Goal: Navigation & Orientation: Understand site structure

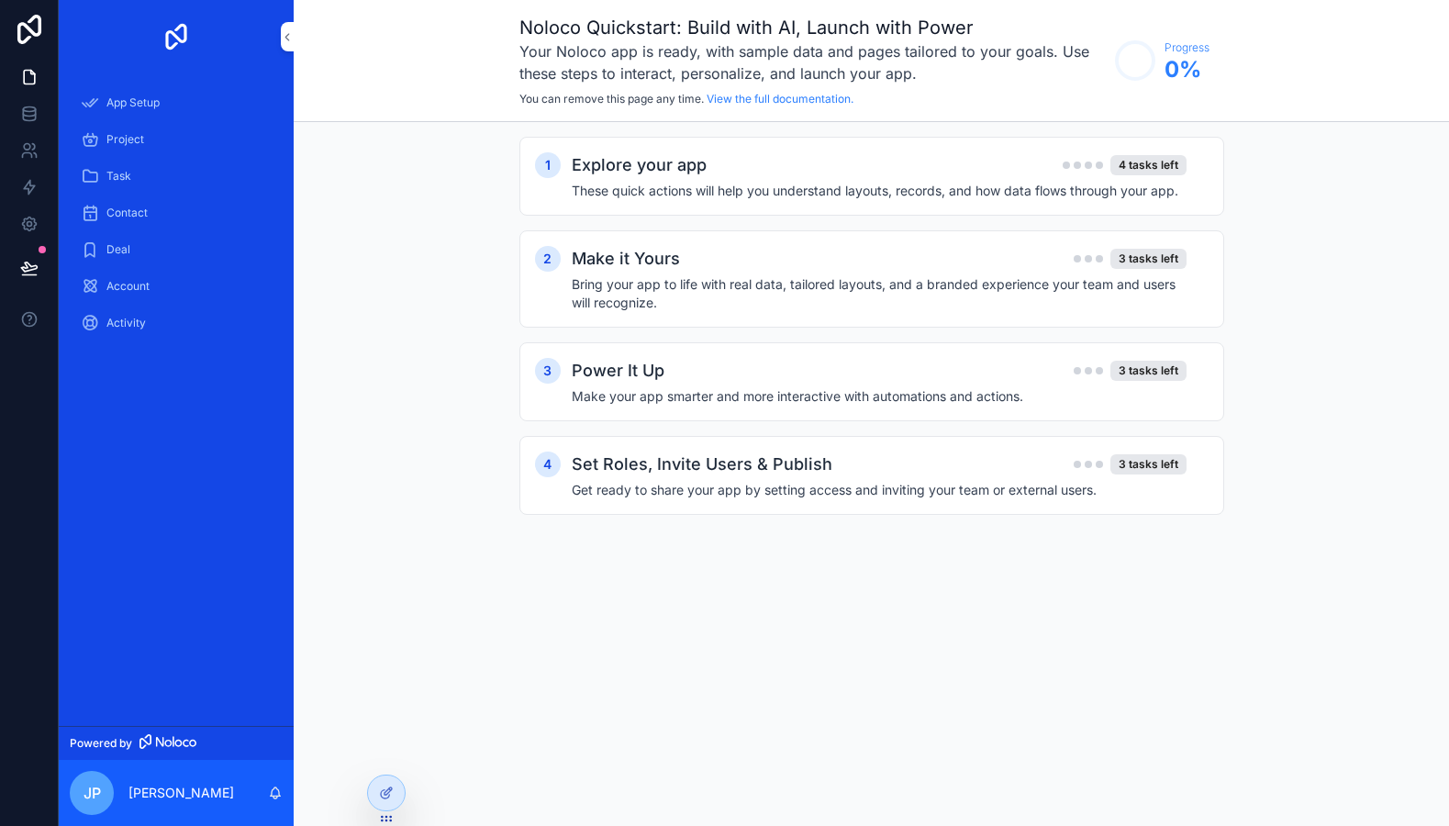
click at [665, 200] on div "1 Explore your app 4 tasks left These quick actions will help you understand la…" at bounding box center [871, 176] width 705 height 79
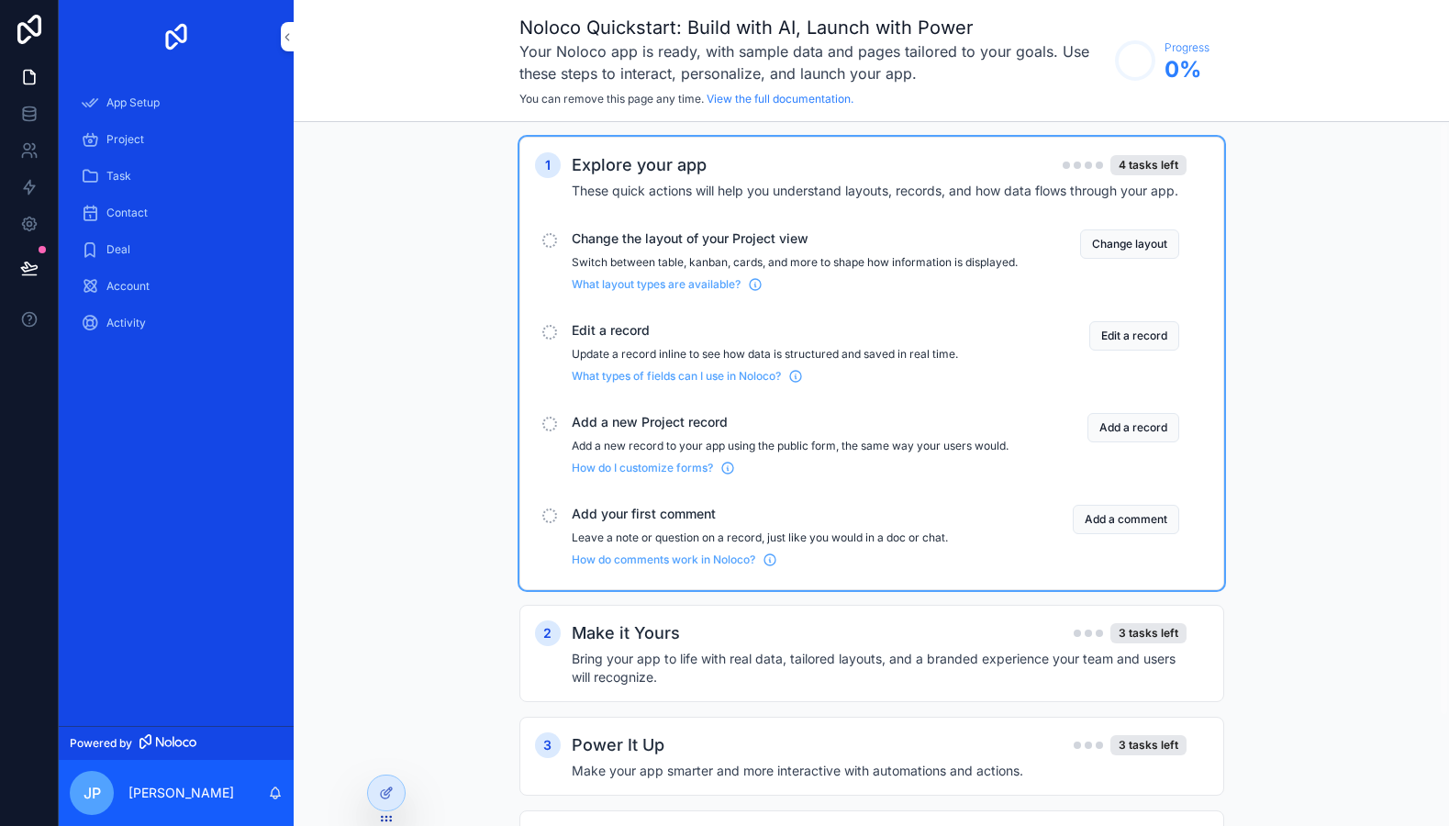
click at [167, 139] on div "Project" at bounding box center [176, 139] width 191 height 29
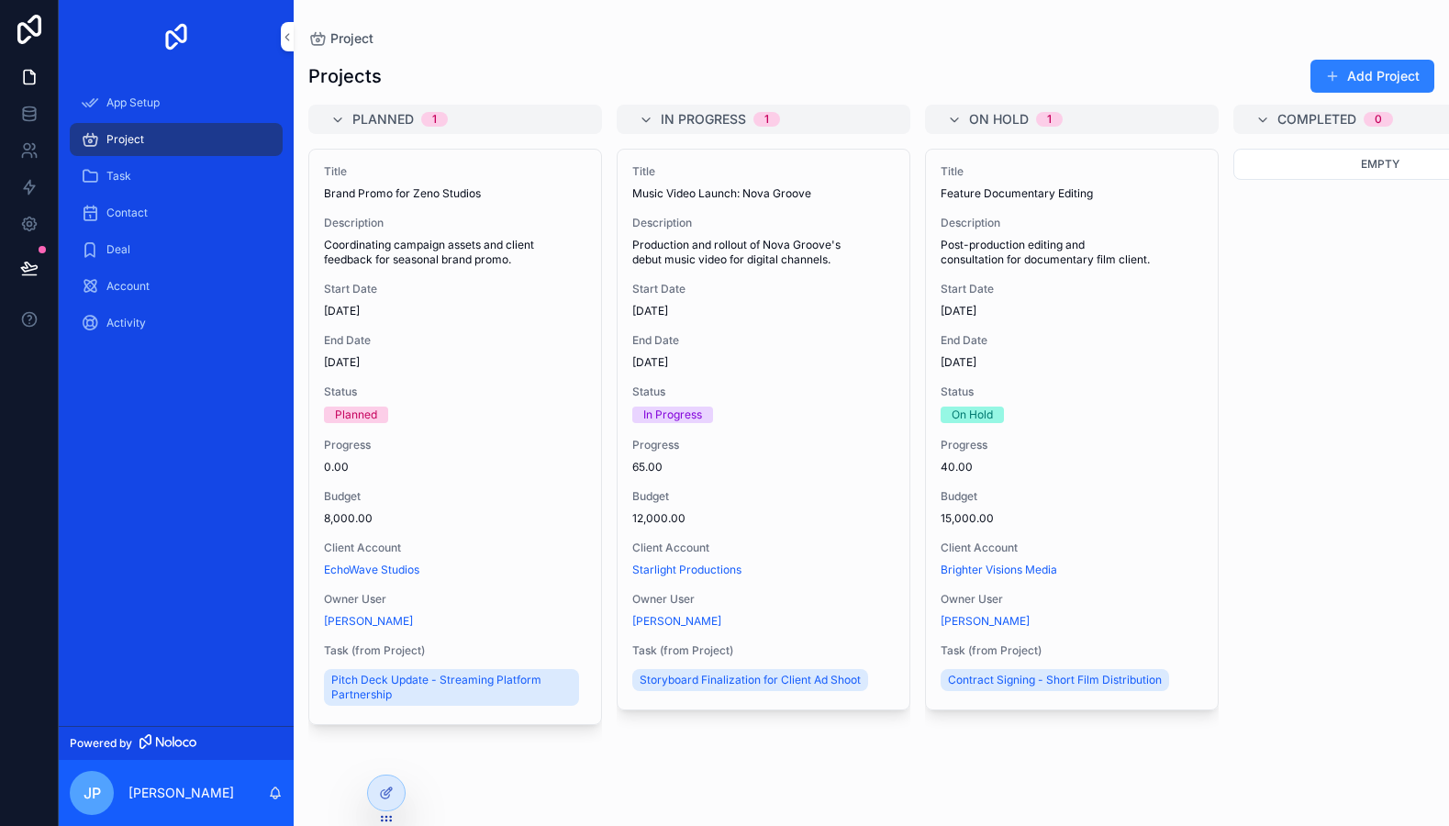
click at [164, 180] on div "Task" at bounding box center [176, 175] width 191 height 29
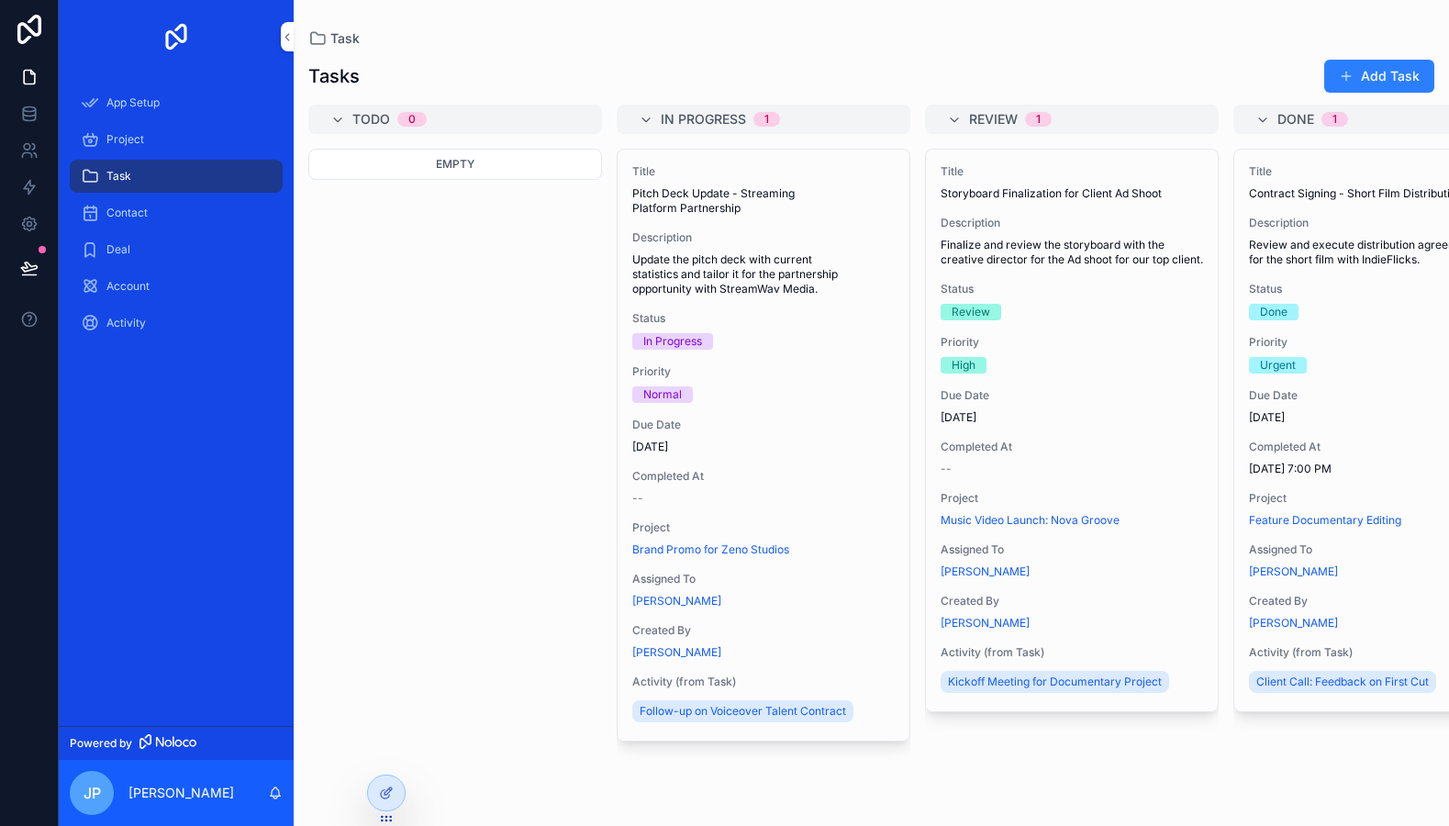
click at [157, 259] on div "Deal" at bounding box center [176, 249] width 191 height 29
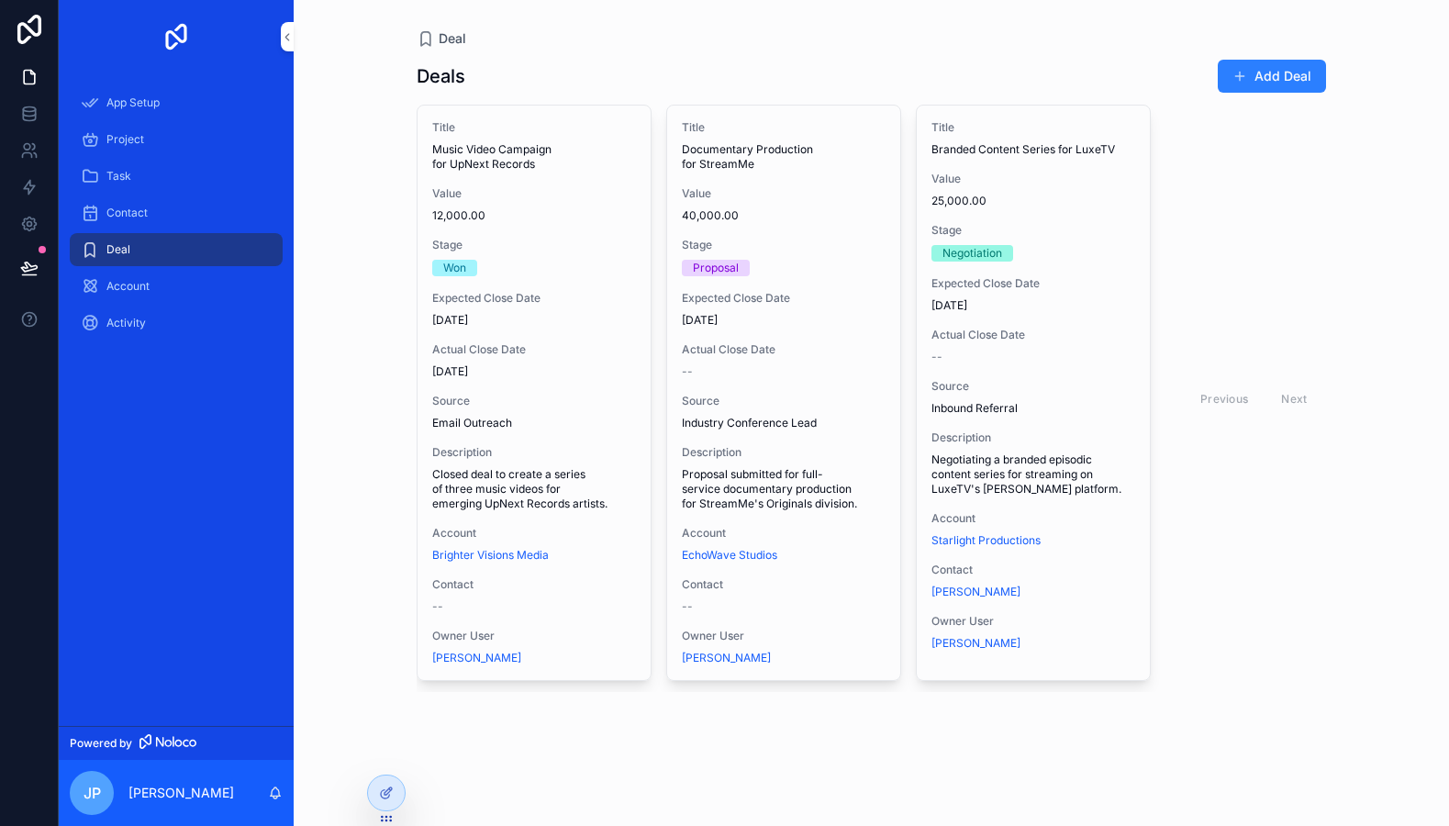
click at [154, 291] on div "Account" at bounding box center [176, 286] width 191 height 29
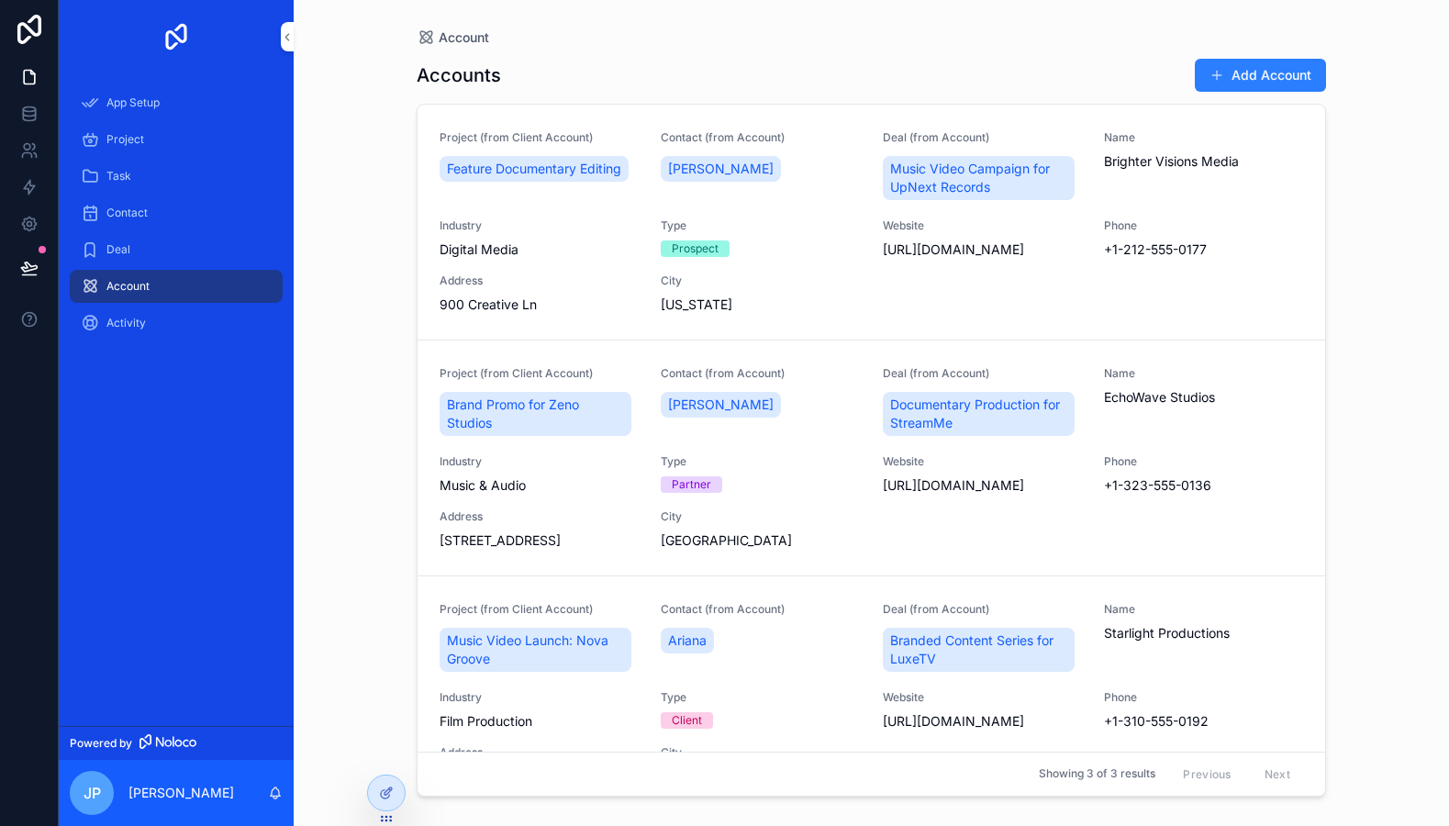
click at [775, 216] on div "Project (from Client Account) Feature Documentary Editing Contact (from Account…" at bounding box center [870, 222] width 863 height 184
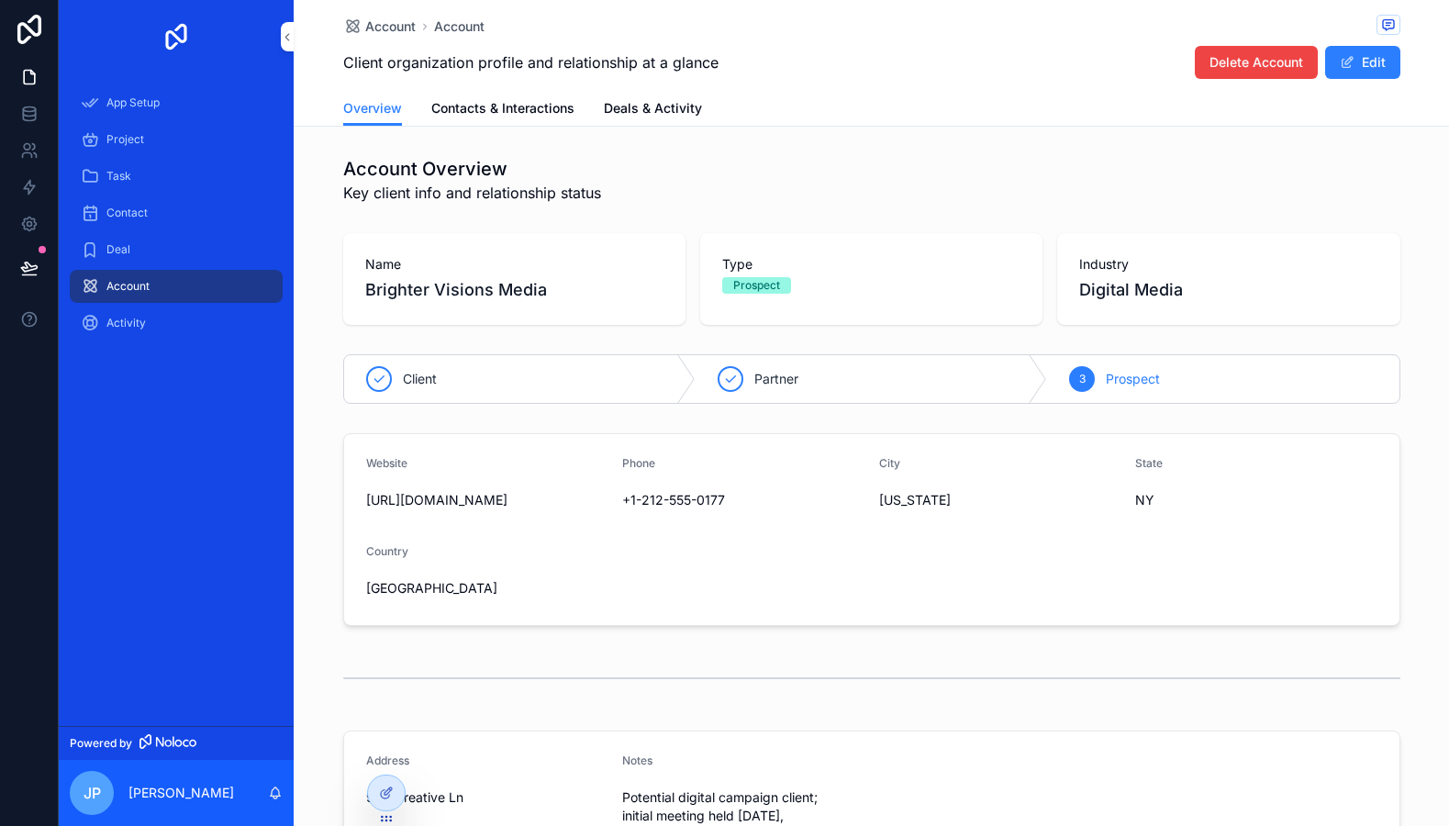
click at [530, 112] on span "Contacts & Interactions" at bounding box center [502, 108] width 143 height 18
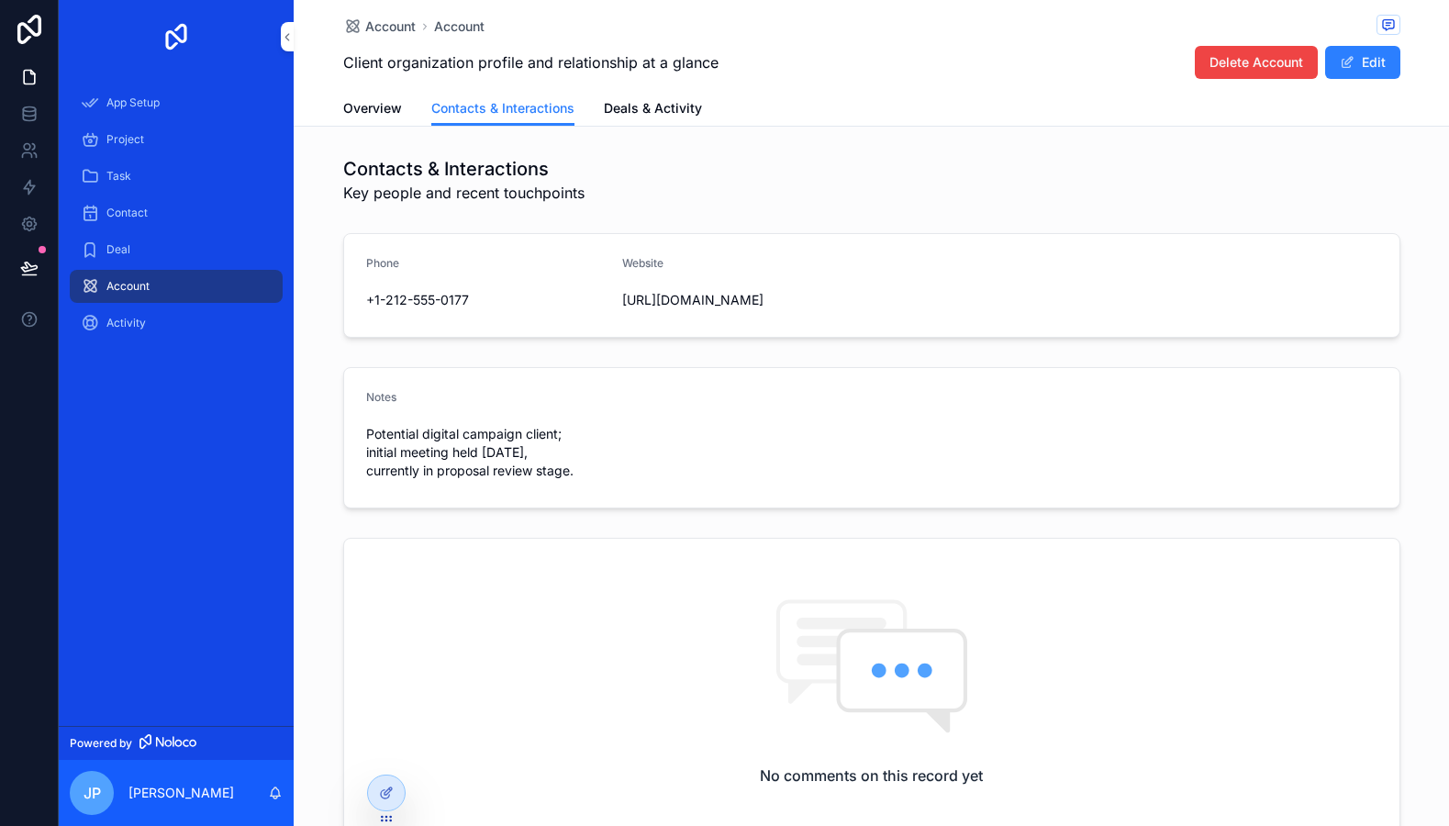
click at [383, 112] on span "Overview" at bounding box center [372, 108] width 59 height 18
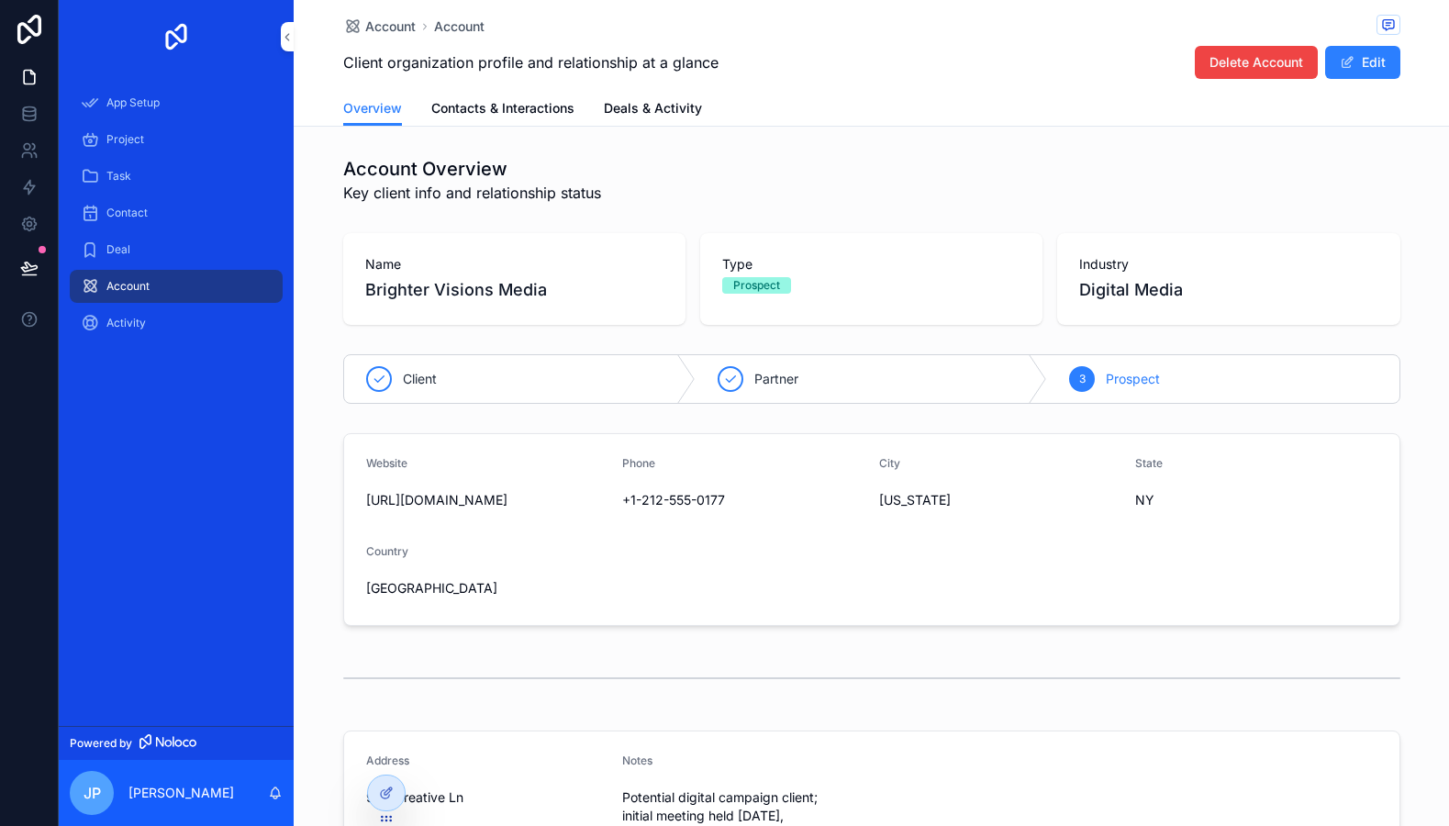
click at [140, 251] on div "Deal" at bounding box center [176, 249] width 191 height 29
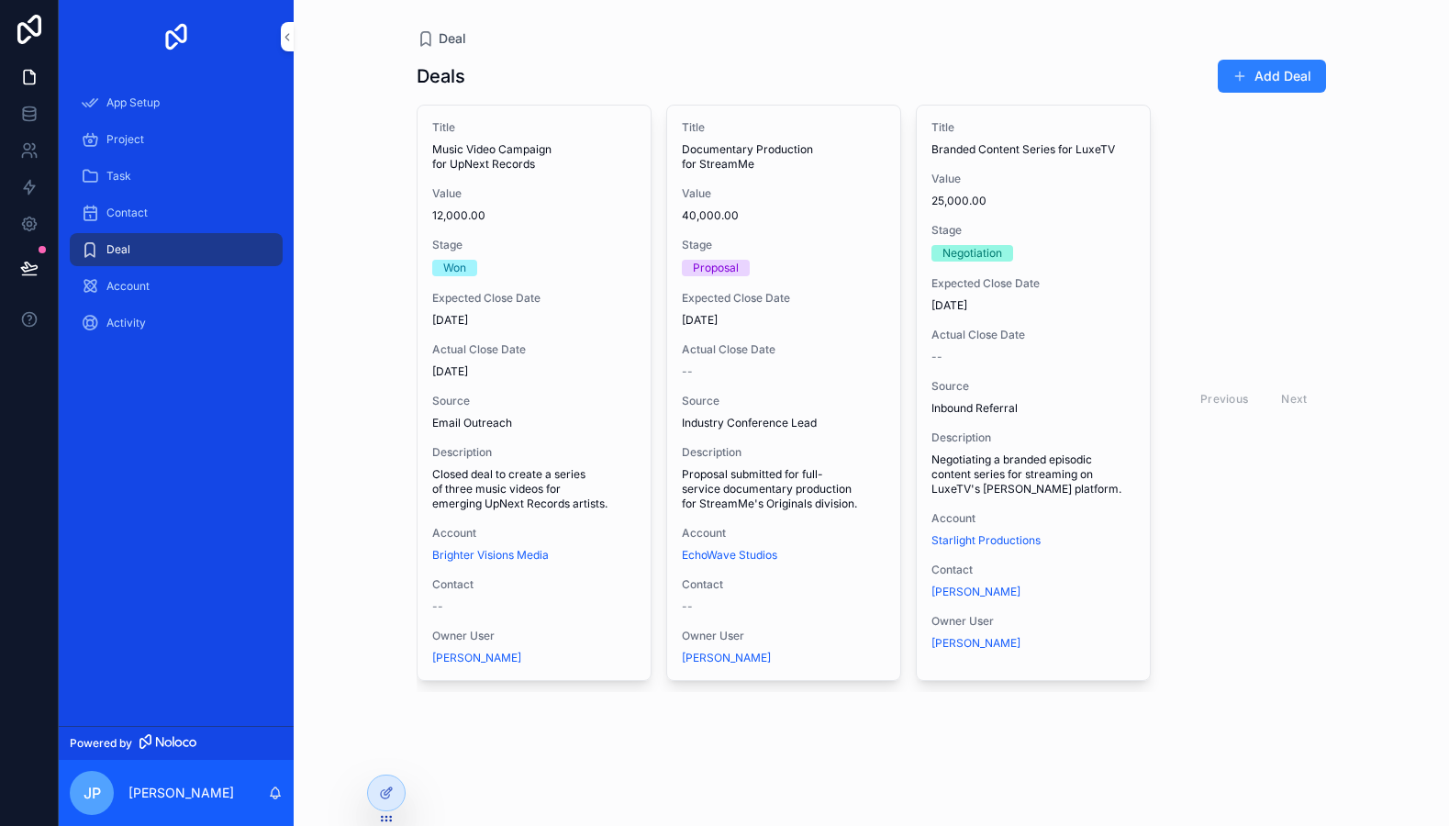
click at [149, 174] on div "Task" at bounding box center [176, 175] width 191 height 29
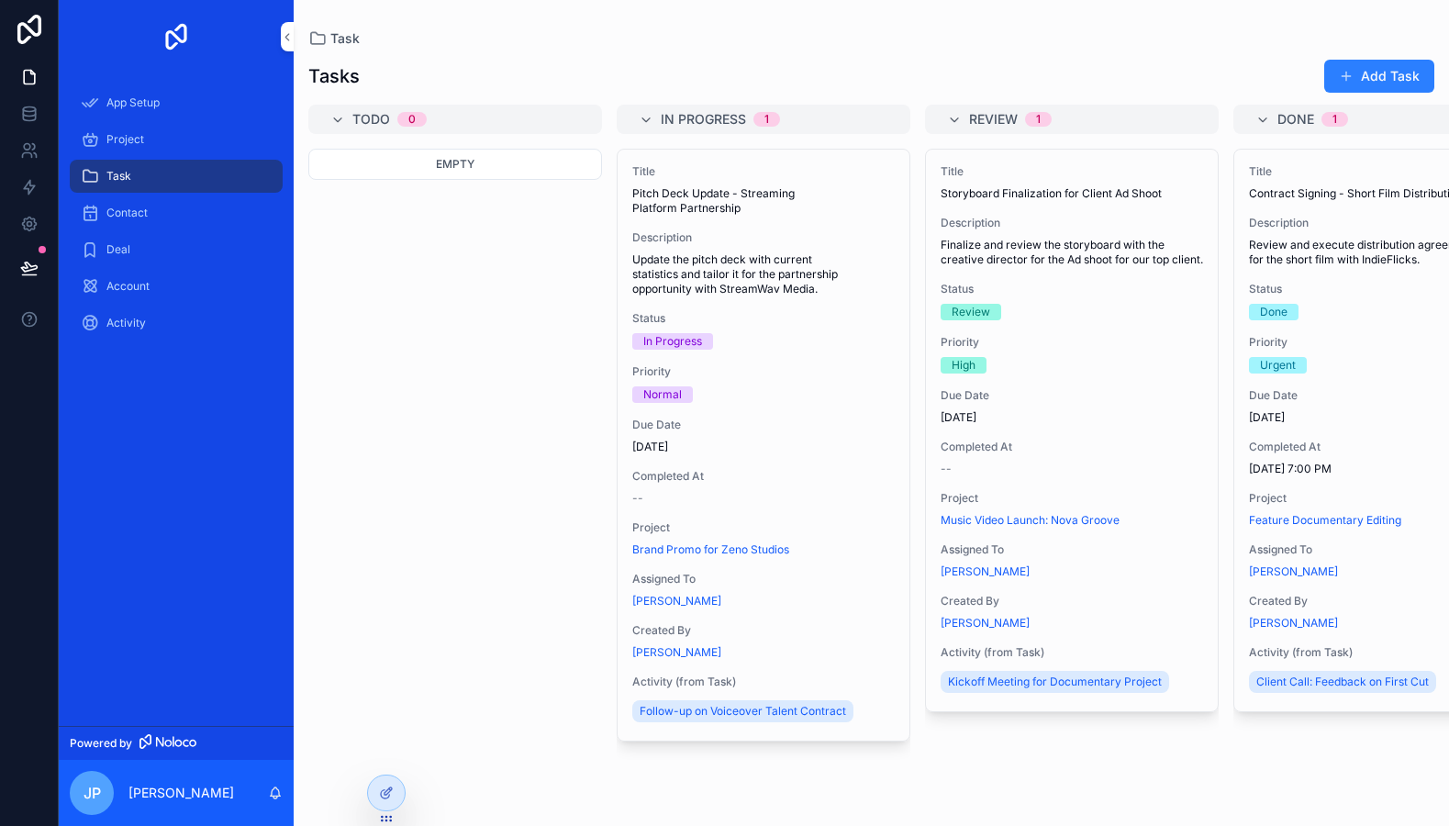
click at [136, 231] on div "Deal" at bounding box center [176, 249] width 235 height 37
click at [143, 220] on div "Contact" at bounding box center [176, 212] width 191 height 29
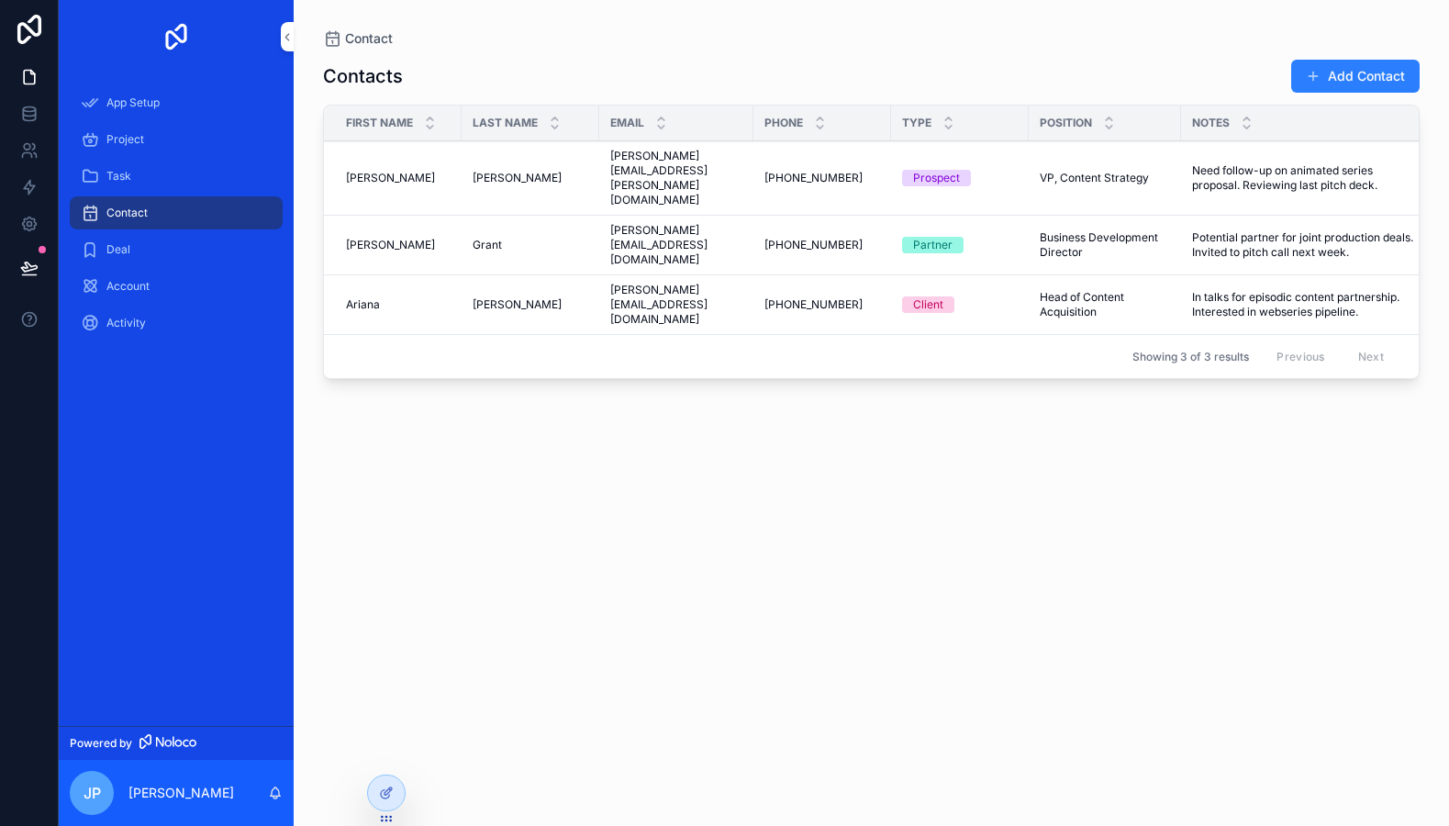
click at [144, 253] on div "Deal" at bounding box center [176, 249] width 191 height 29
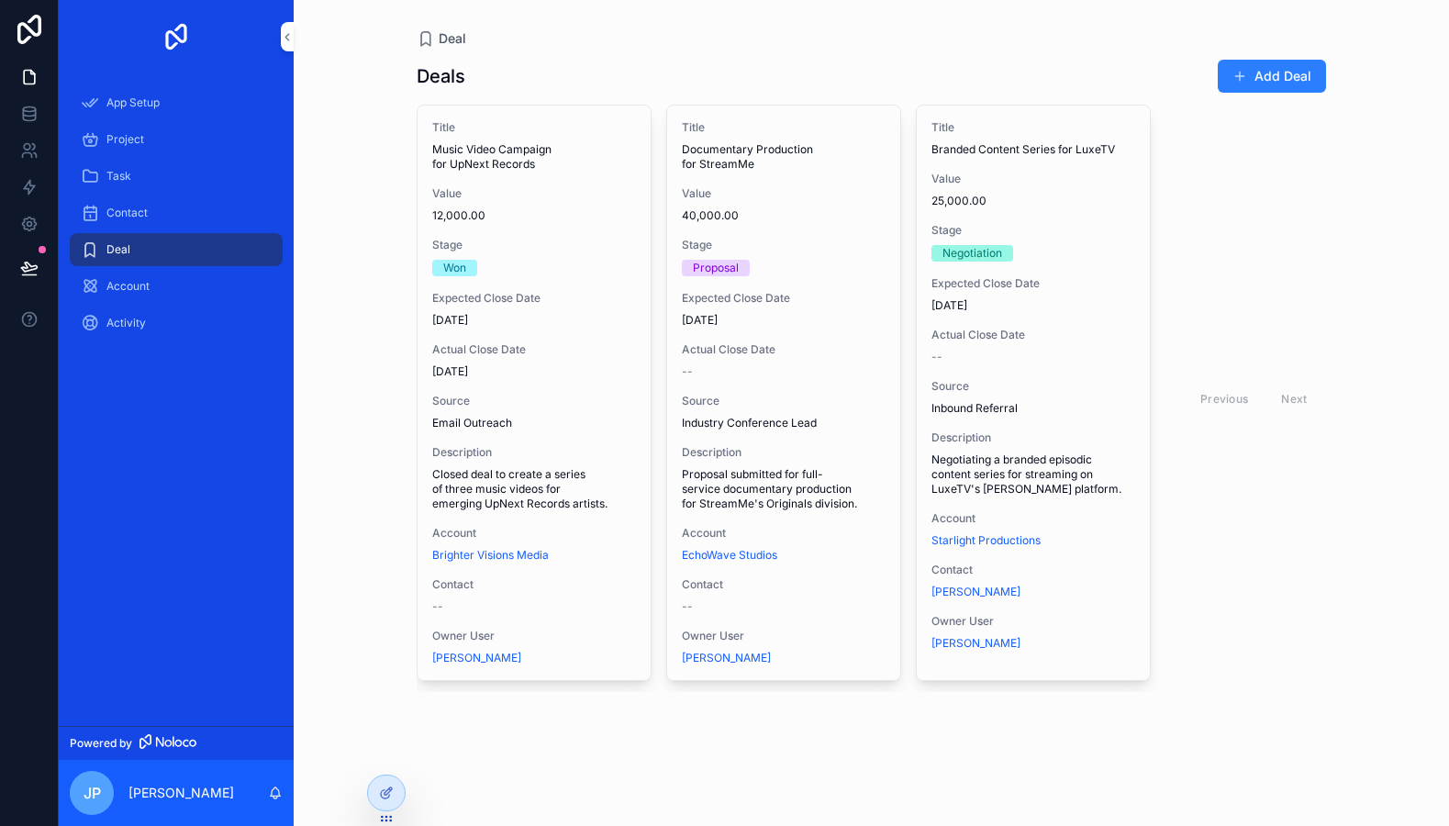
click at [146, 281] on span "Account" at bounding box center [127, 286] width 43 height 15
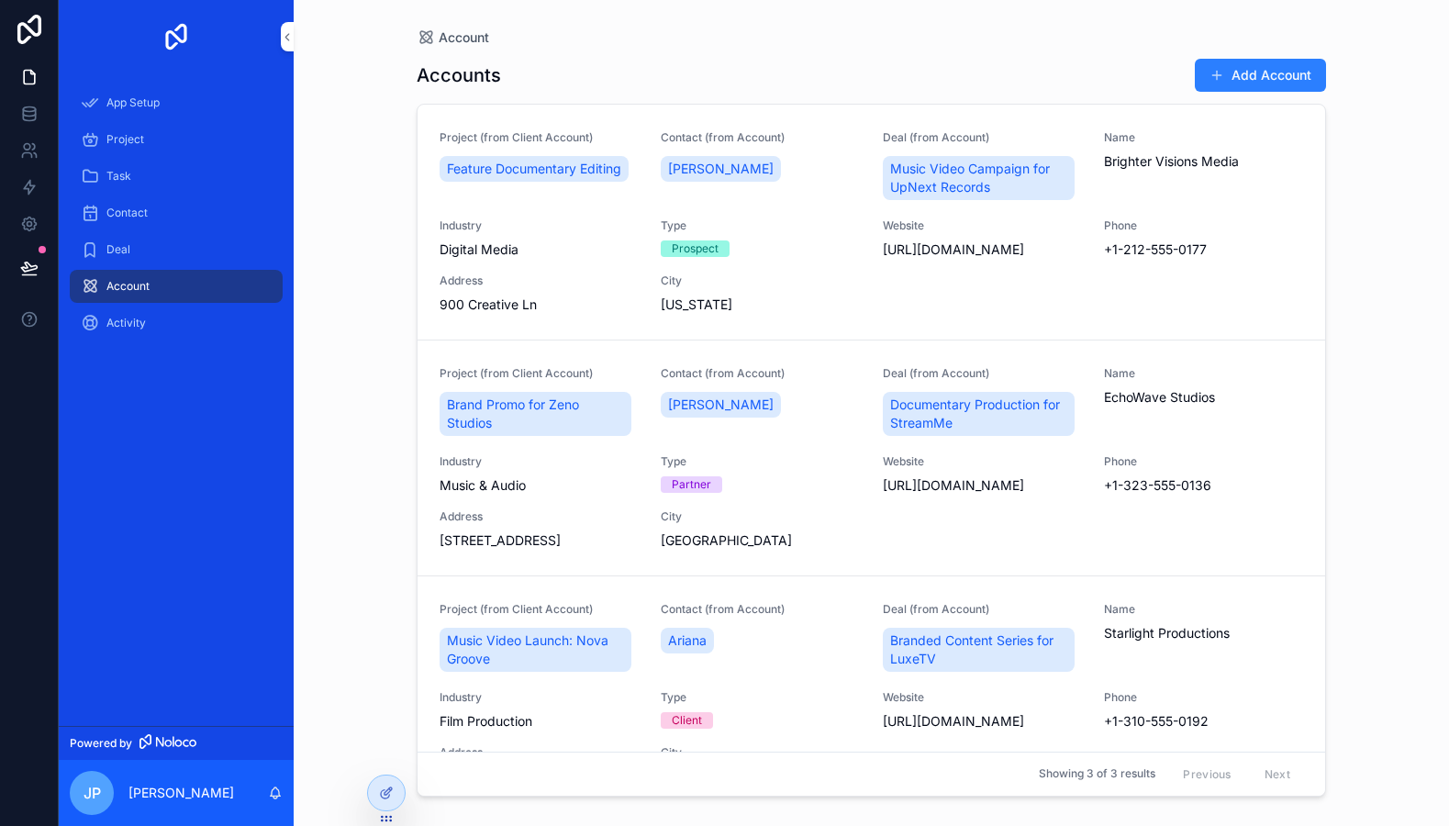
click at [144, 319] on span "Activity" at bounding box center [125, 323] width 39 height 15
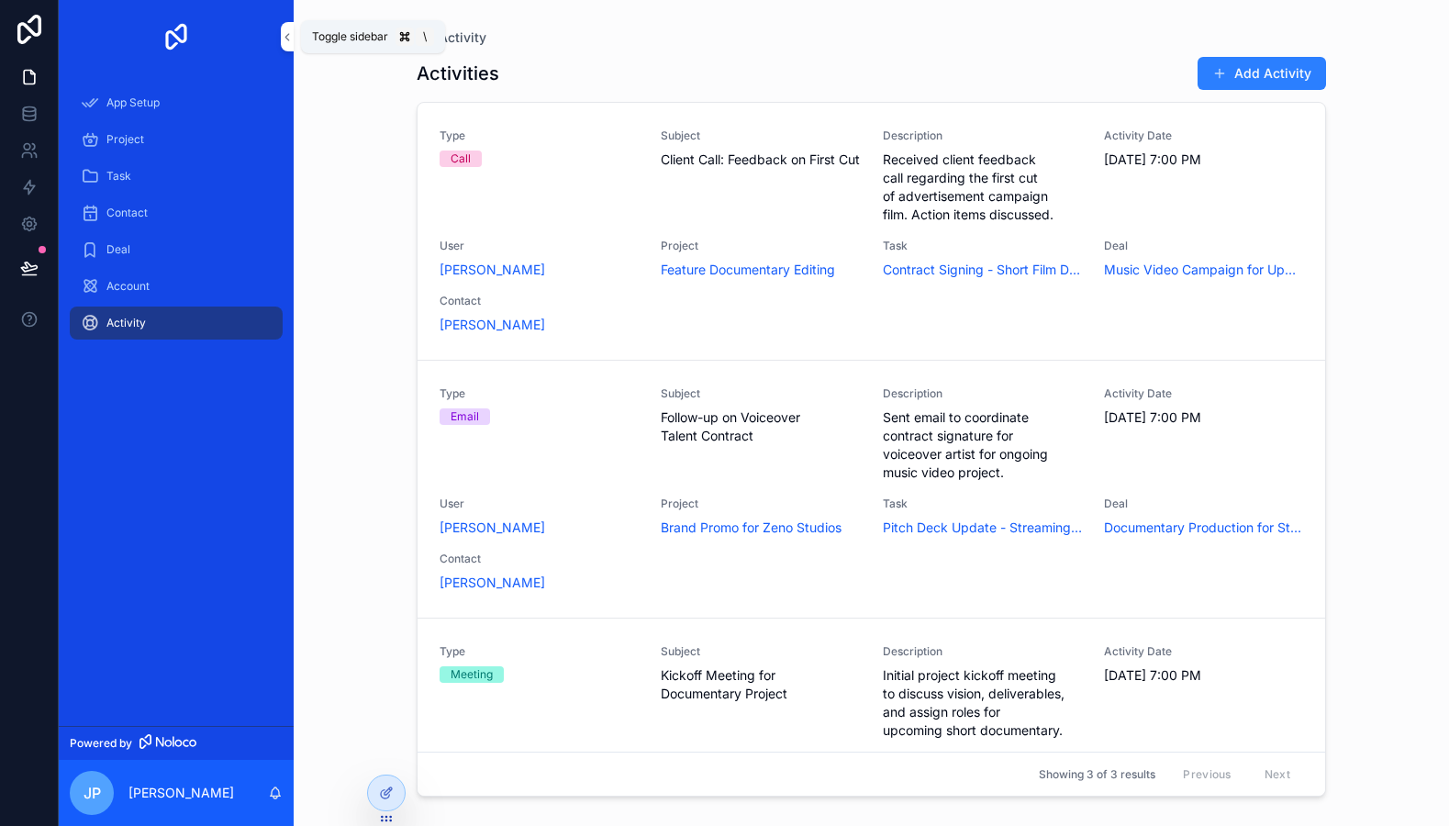
click at [285, 45] on button "scrollable content" at bounding box center [287, 36] width 13 height 29
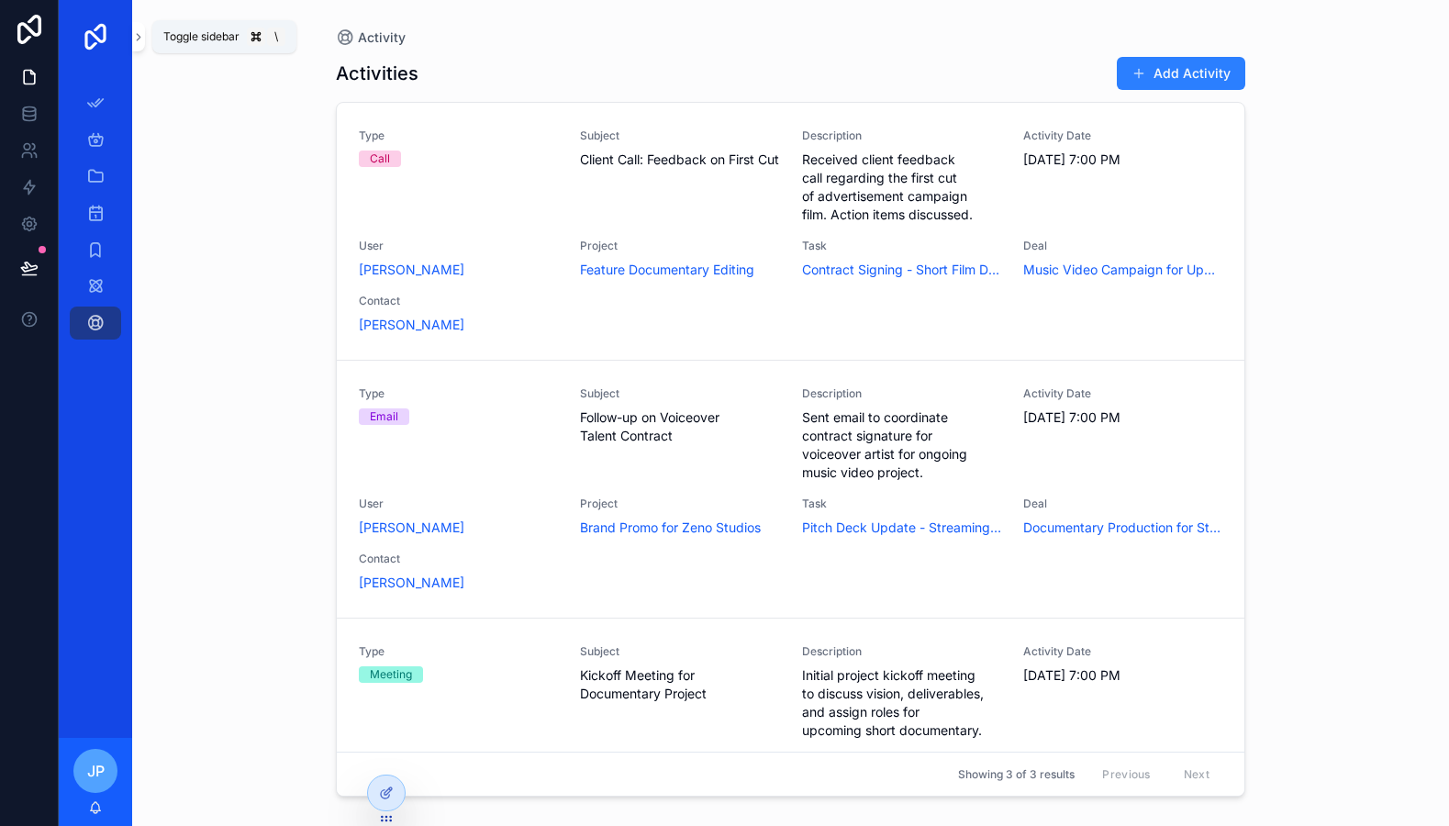
click at [141, 41] on icon "scrollable content" at bounding box center [138, 37] width 13 height 14
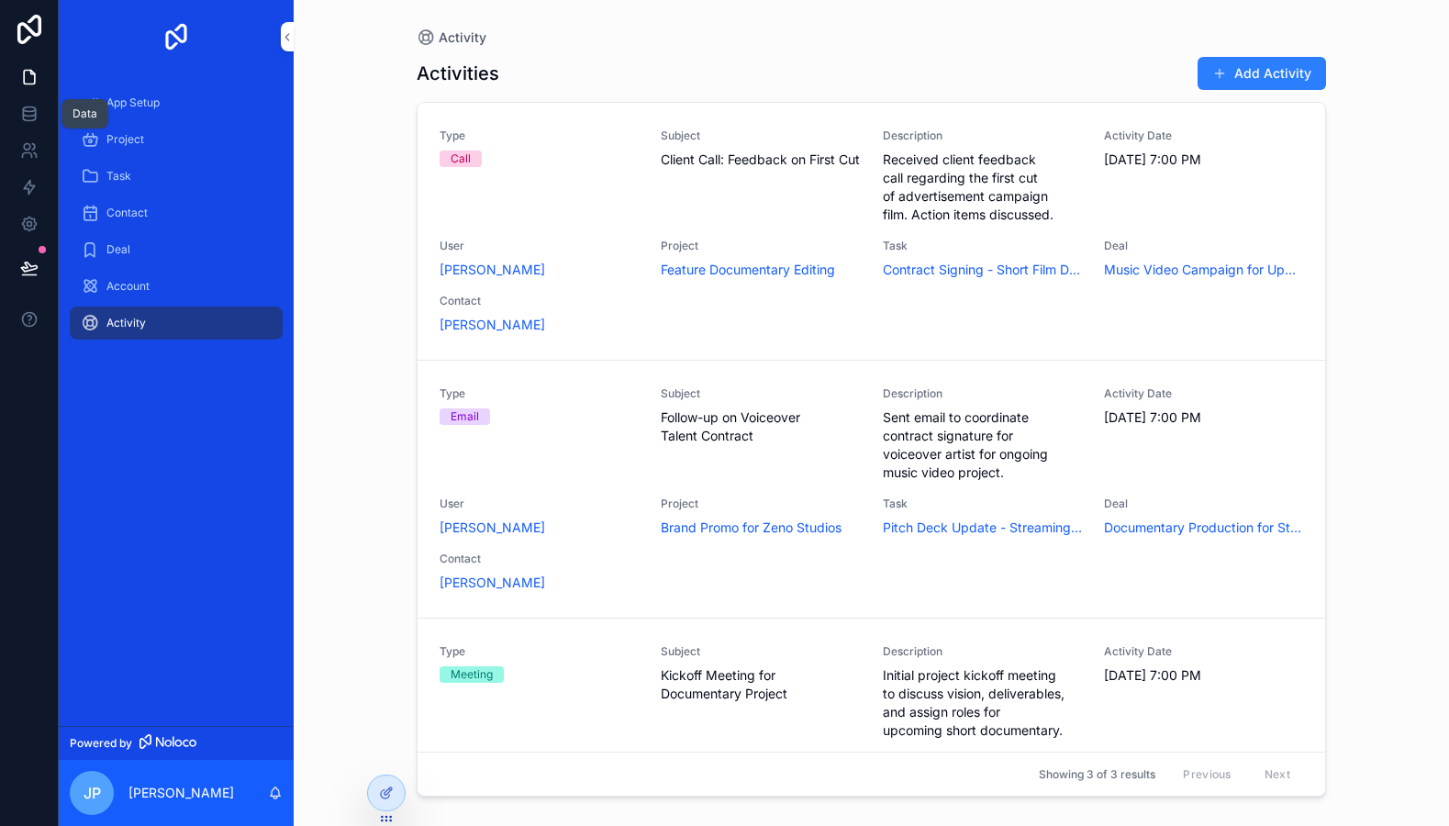
click at [30, 119] on icon at bounding box center [29, 114] width 18 height 18
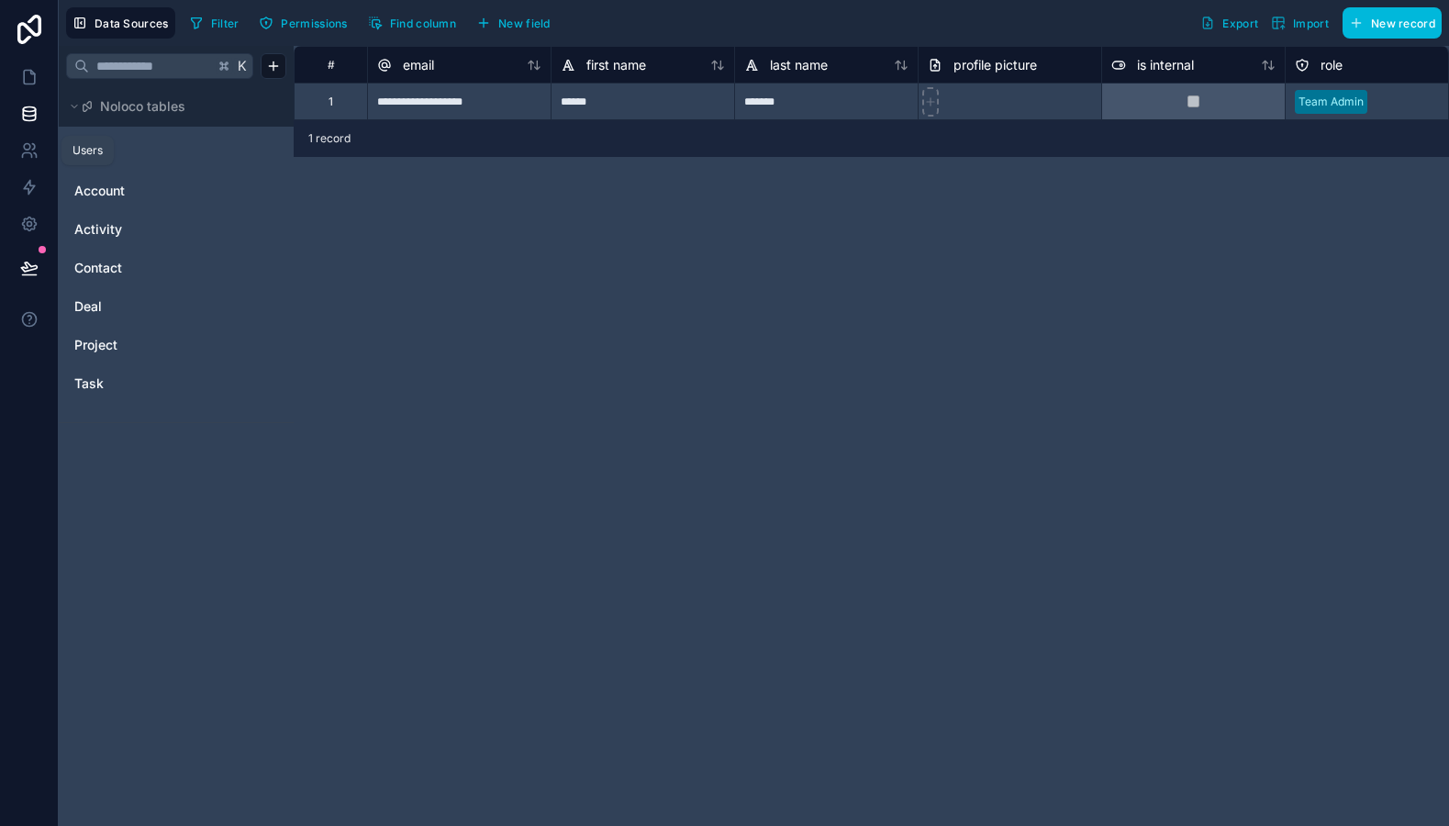
click at [28, 154] on icon at bounding box center [29, 150] width 18 height 18
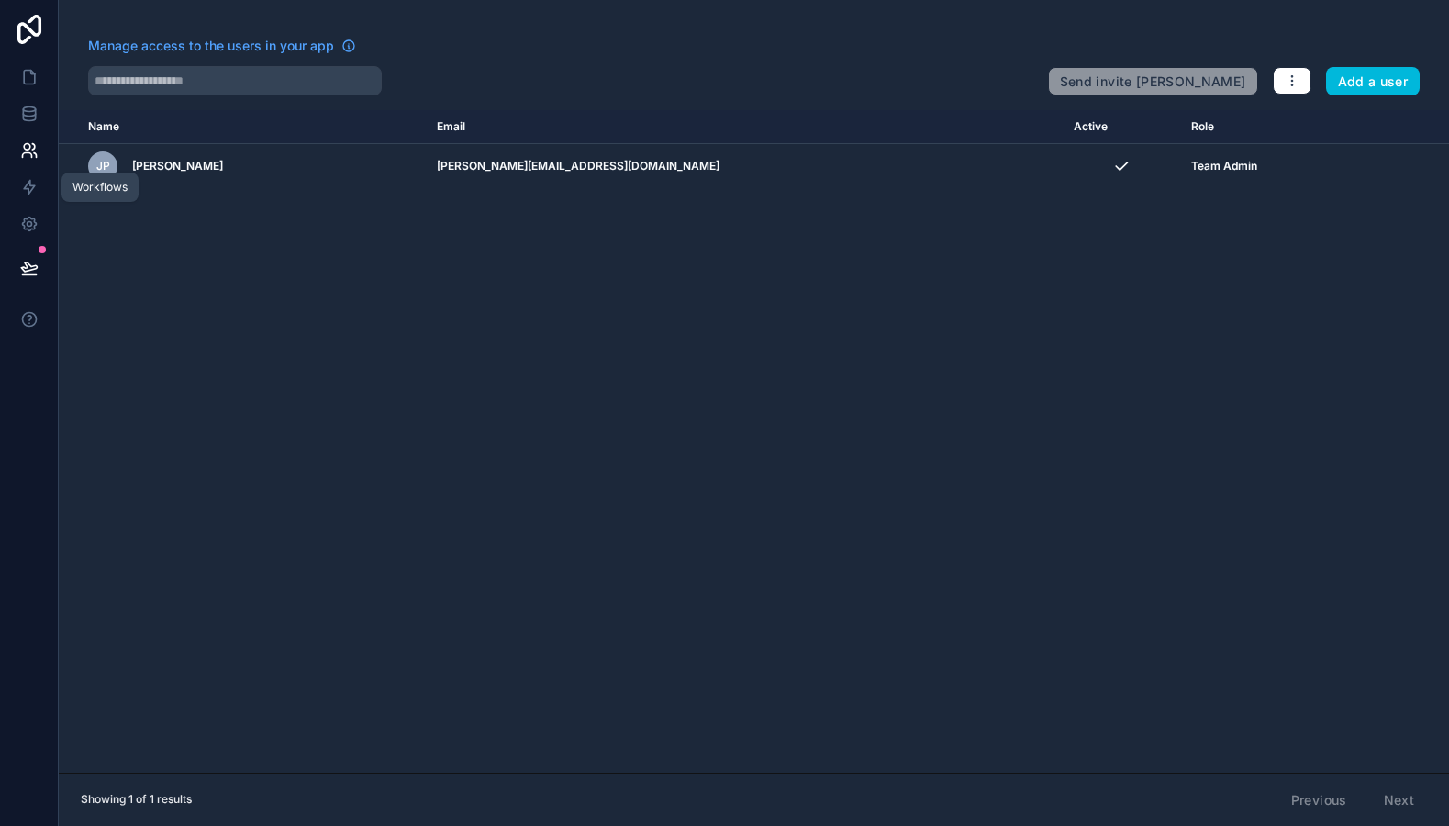
click at [28, 194] on icon at bounding box center [29, 187] width 18 height 18
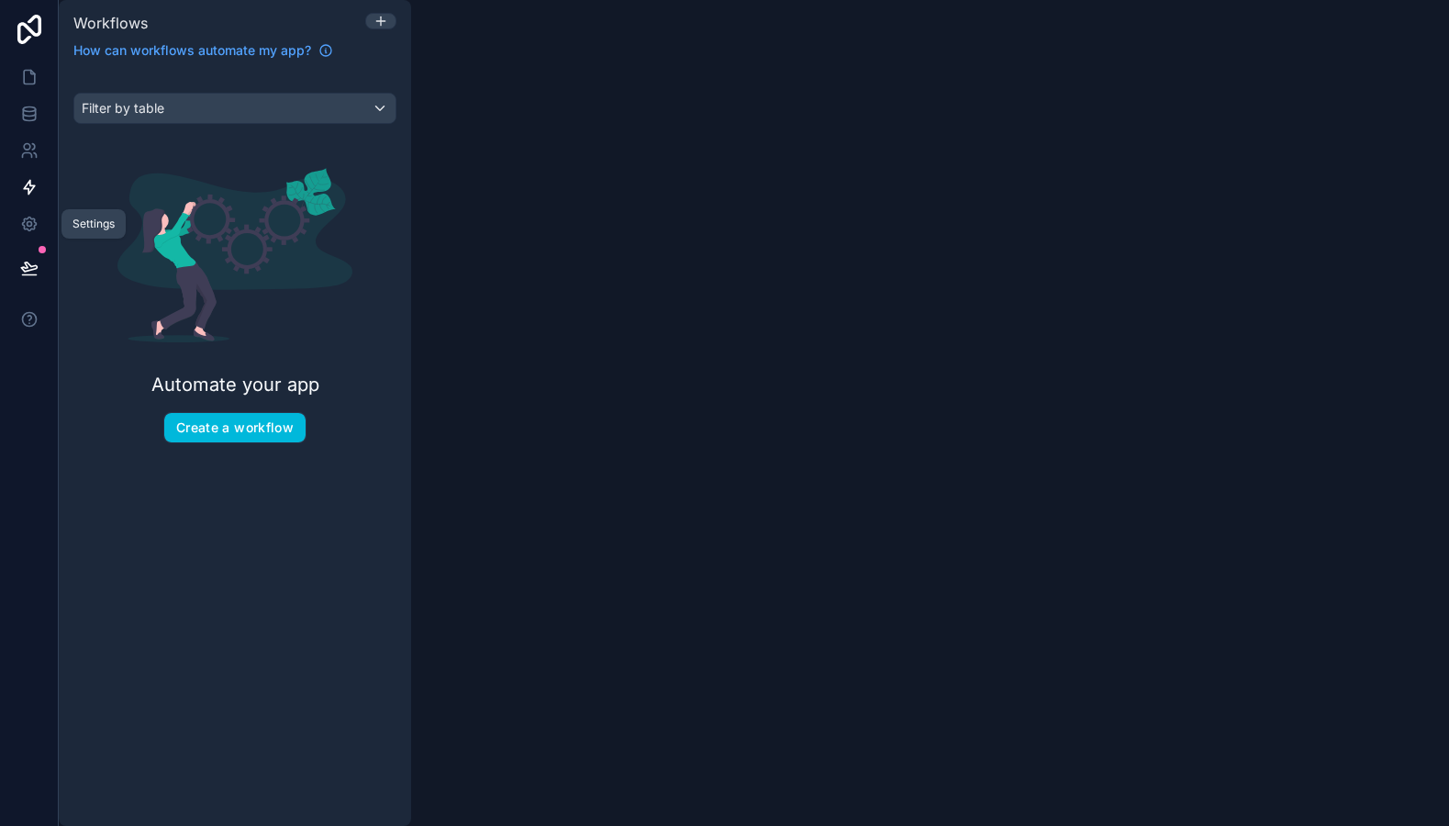
click at [28, 217] on icon at bounding box center [29, 224] width 18 height 18
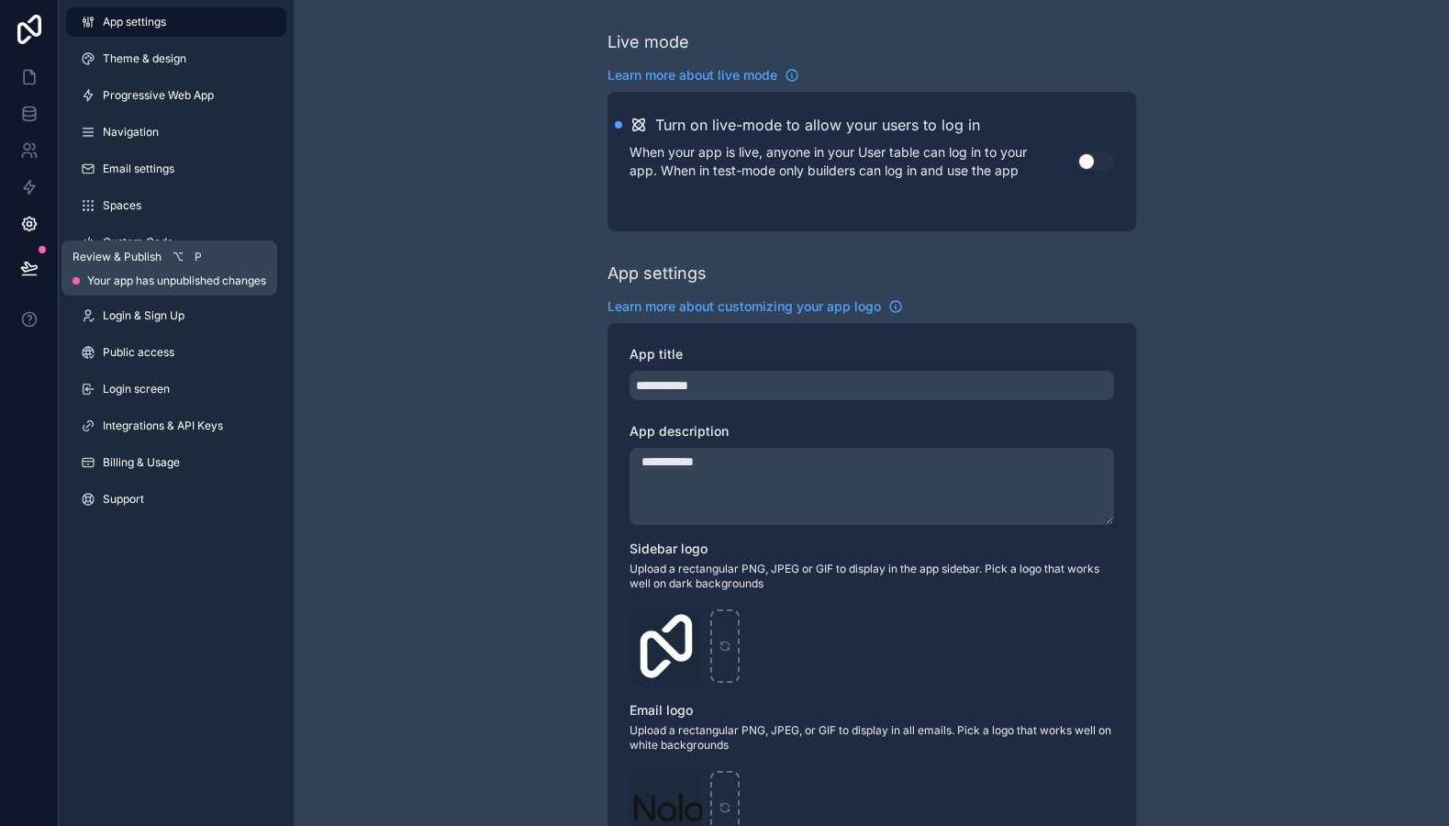
click at [32, 250] on button at bounding box center [29, 267] width 40 height 51
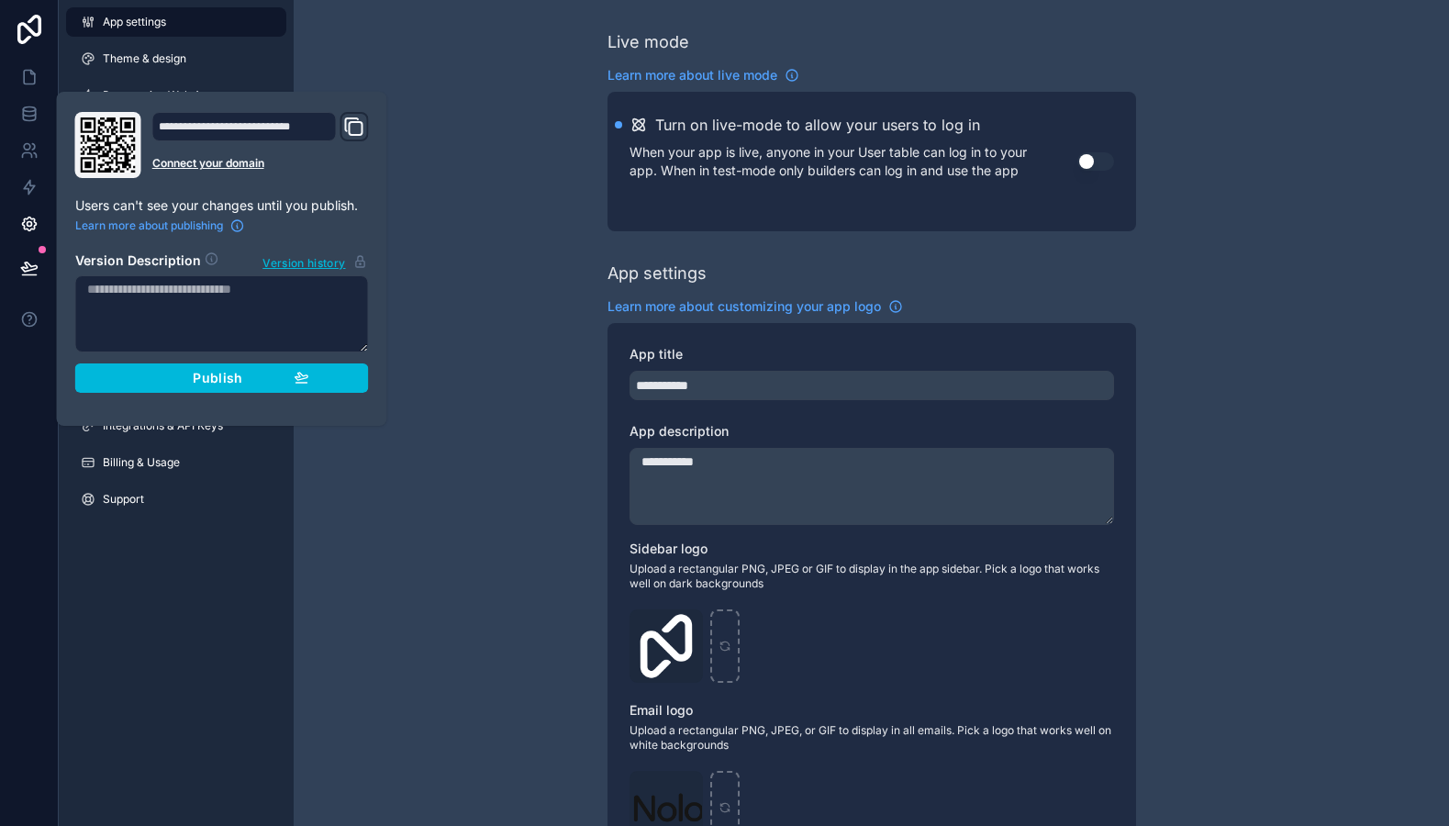
click at [23, 357] on div at bounding box center [29, 413] width 59 height 826
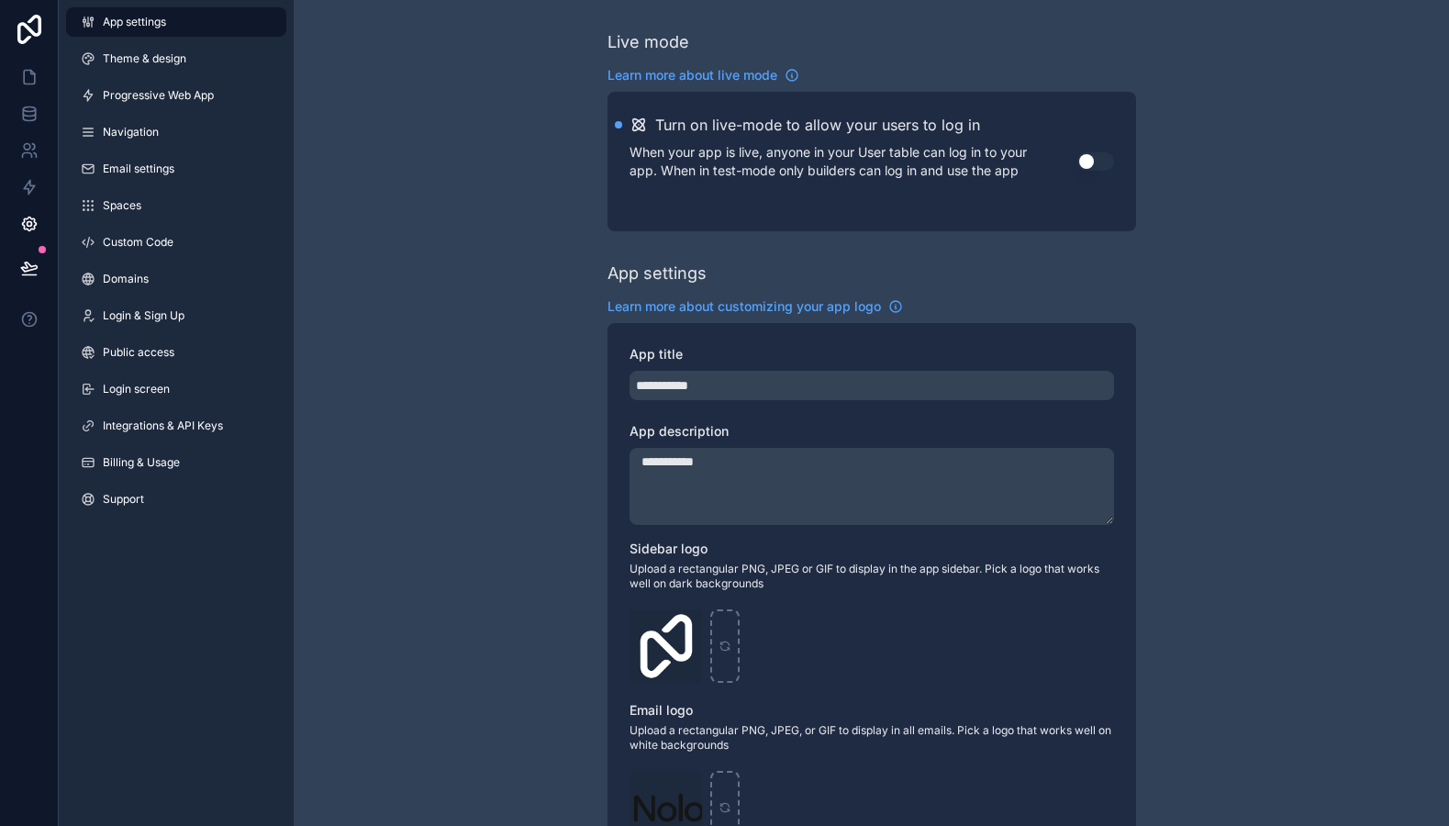
click at [25, 21] on icon at bounding box center [29, 29] width 37 height 29
click at [31, 82] on icon at bounding box center [29, 77] width 18 height 18
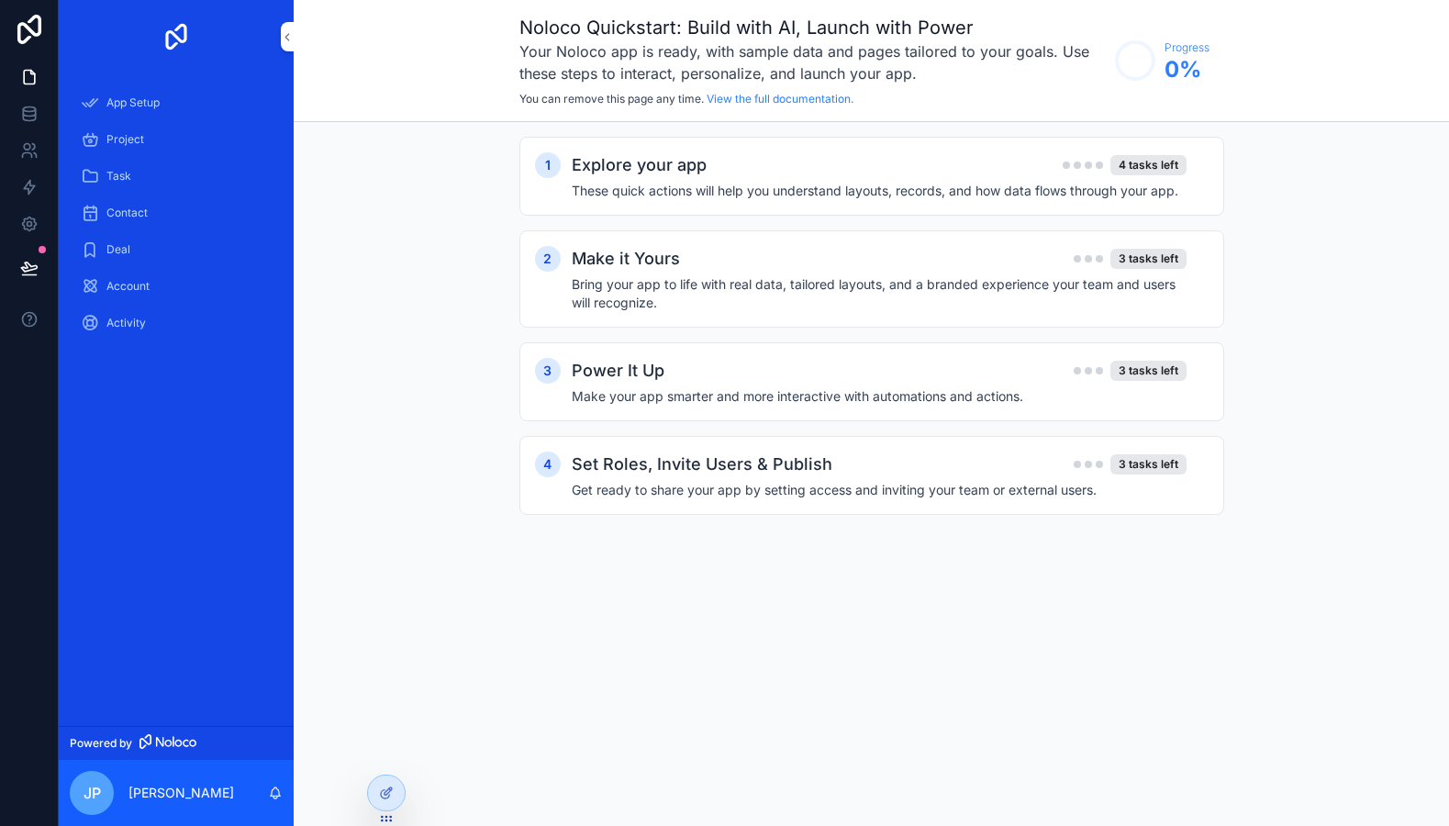
click at [155, 103] on span "App Setup" at bounding box center [132, 102] width 53 height 15
click at [1132, 165] on div "4 tasks left" at bounding box center [1148, 165] width 76 height 20
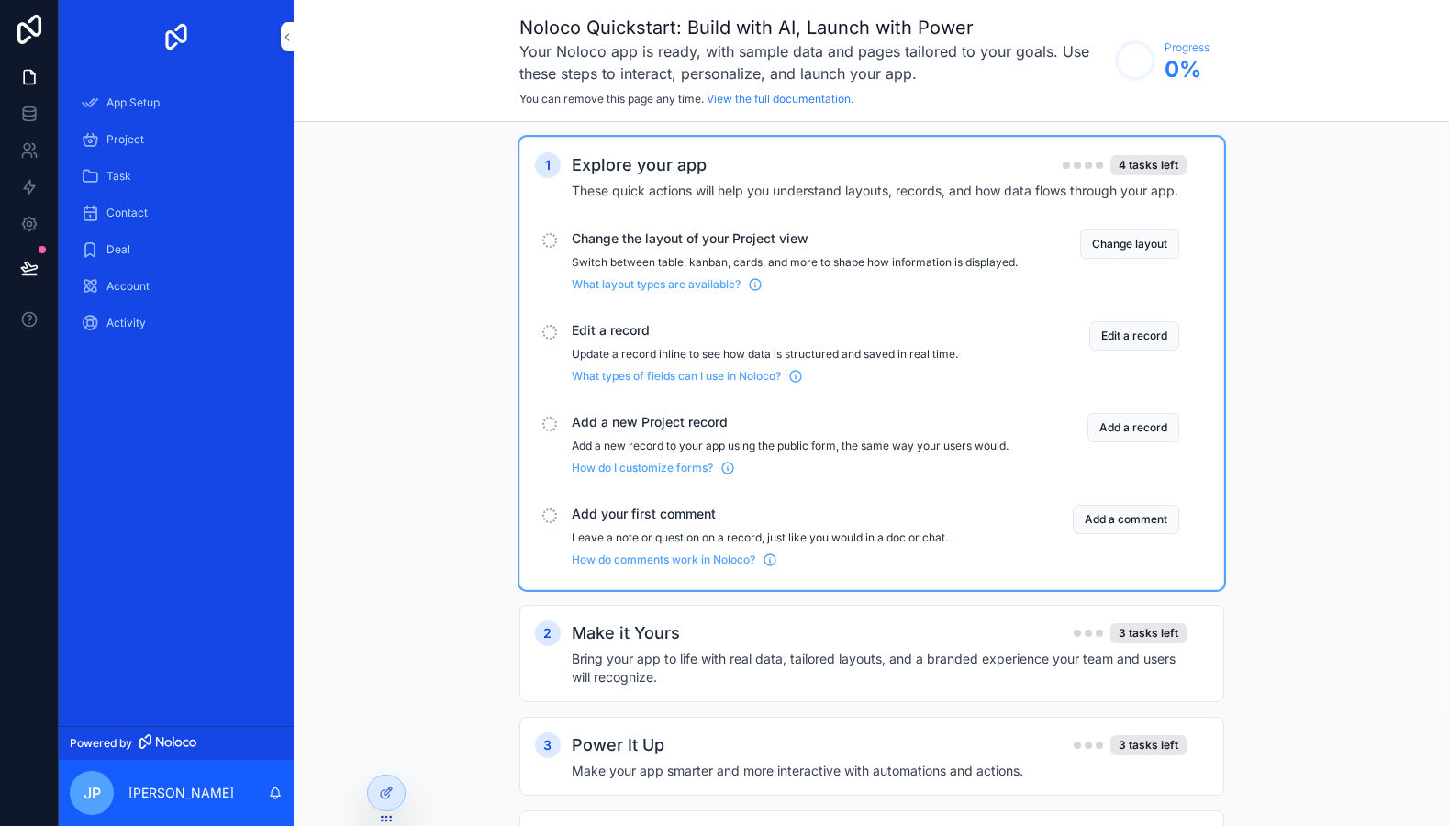
click at [1117, 236] on button "Change layout" at bounding box center [1129, 243] width 99 height 29
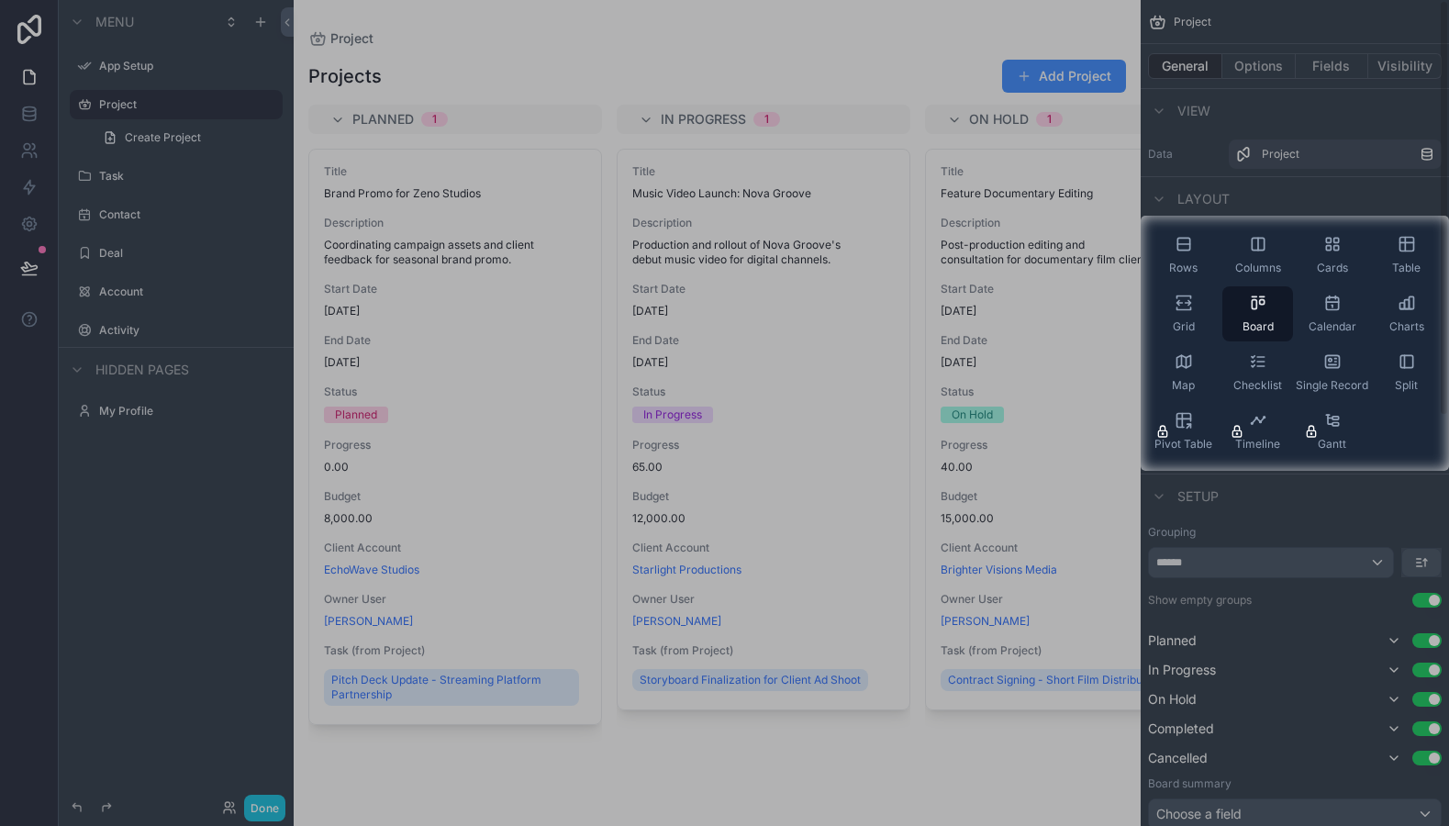
click at [1188, 372] on div "Map" at bounding box center [1183, 372] width 71 height 55
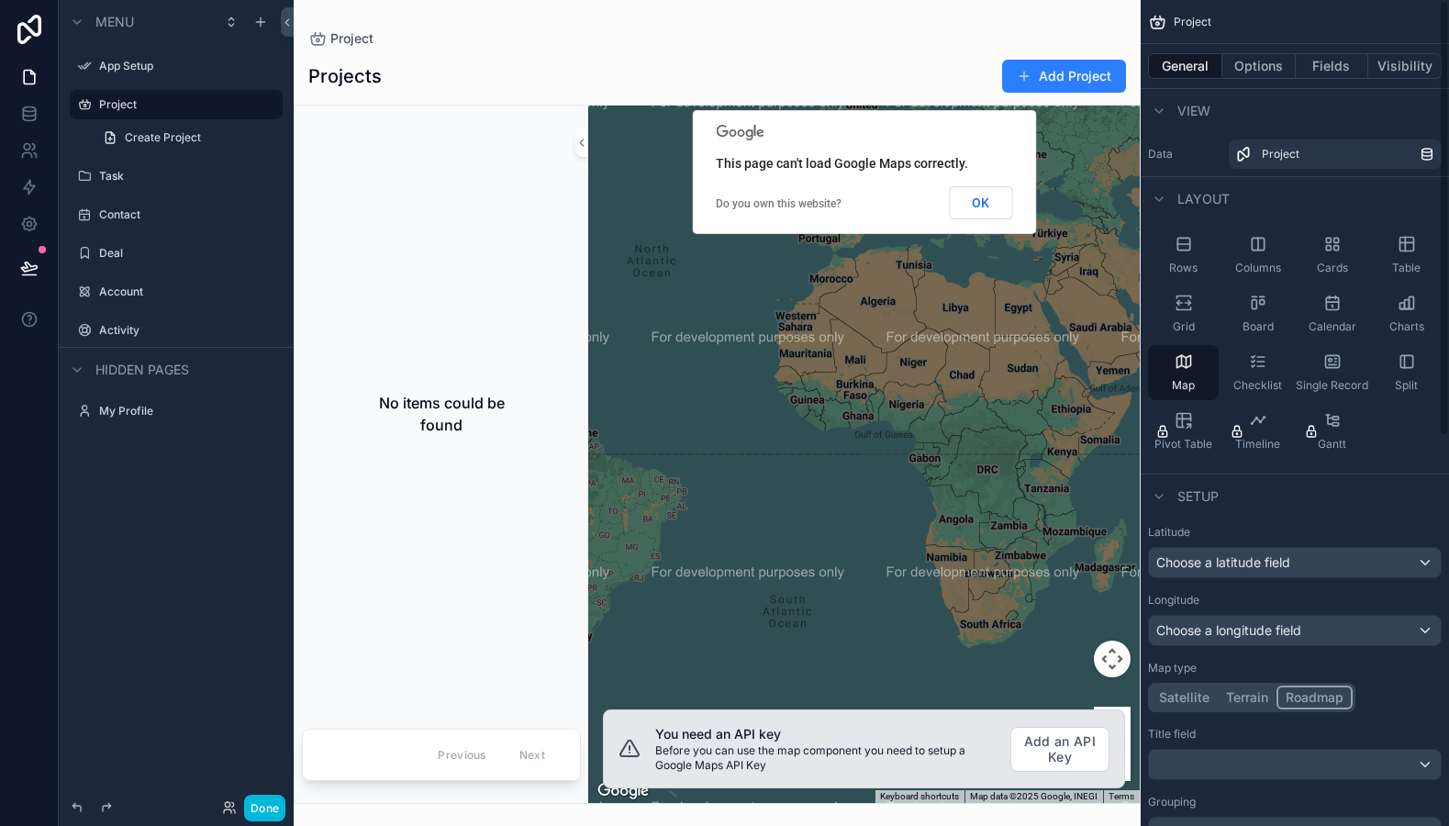
click at [1174, 312] on div "Grid" at bounding box center [1183, 313] width 71 height 55
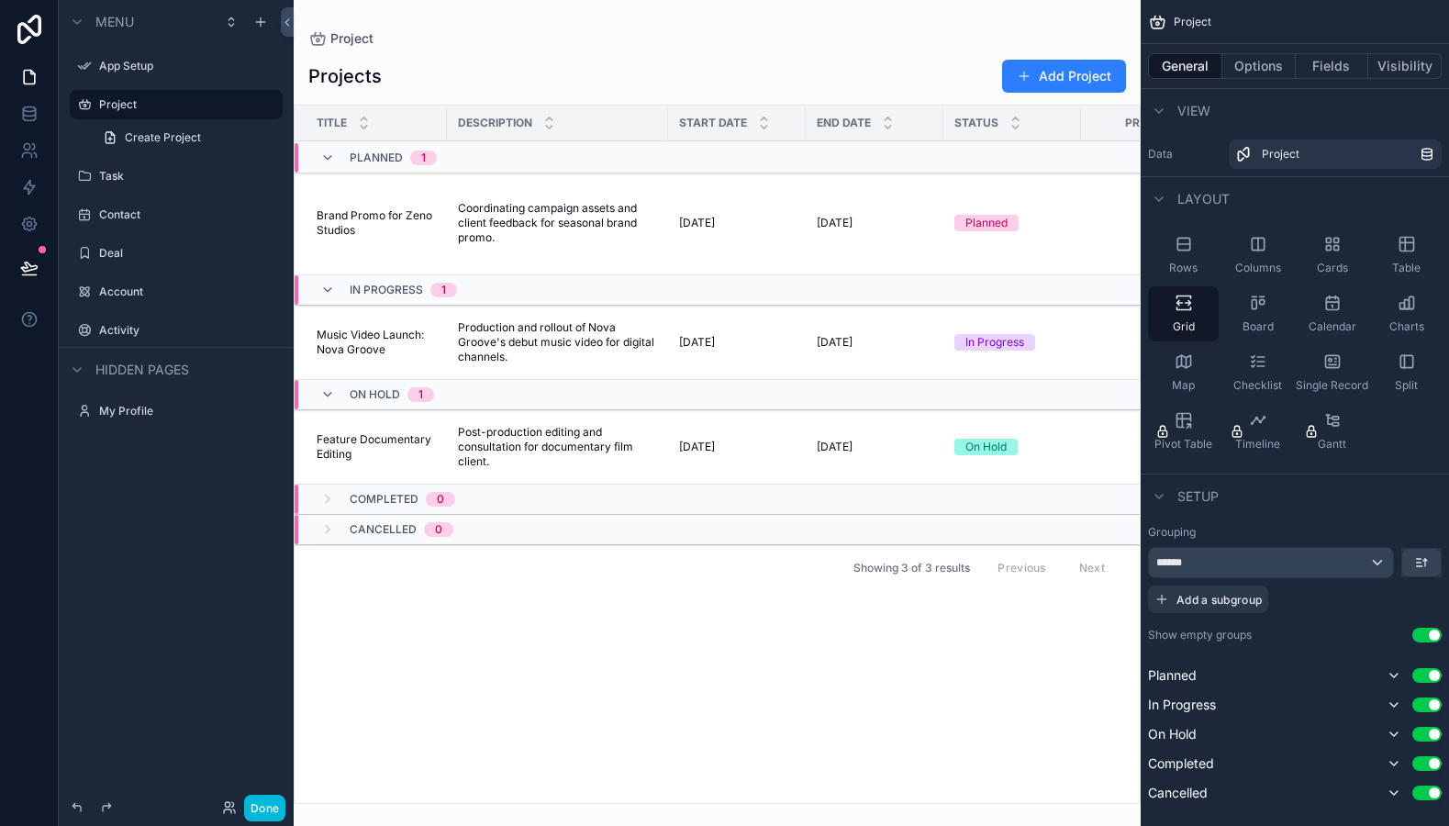
click at [1181, 251] on icon "scrollable content" at bounding box center [1183, 244] width 18 height 18
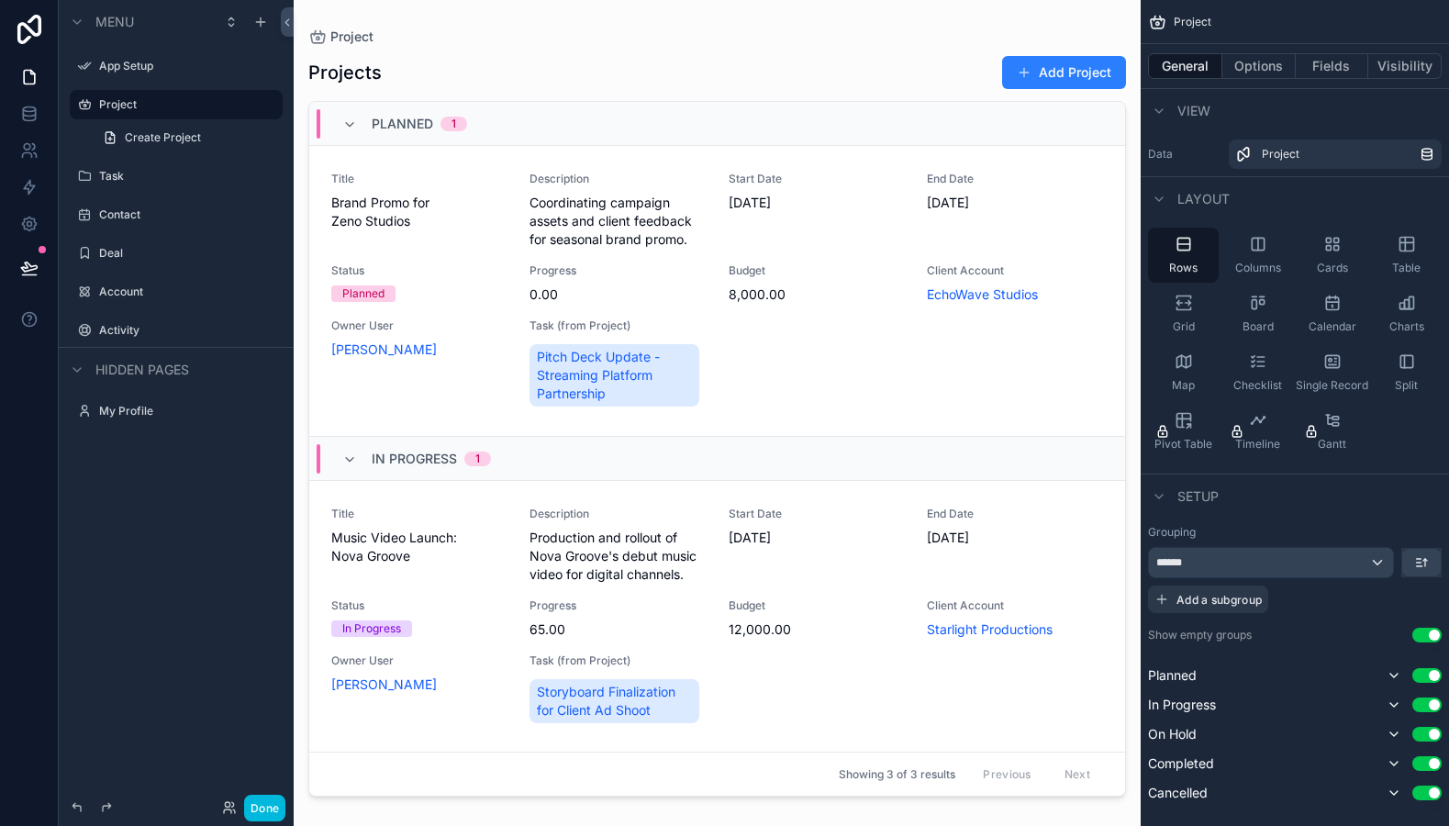
click at [1231, 245] on div "Columns" at bounding box center [1257, 255] width 71 height 55
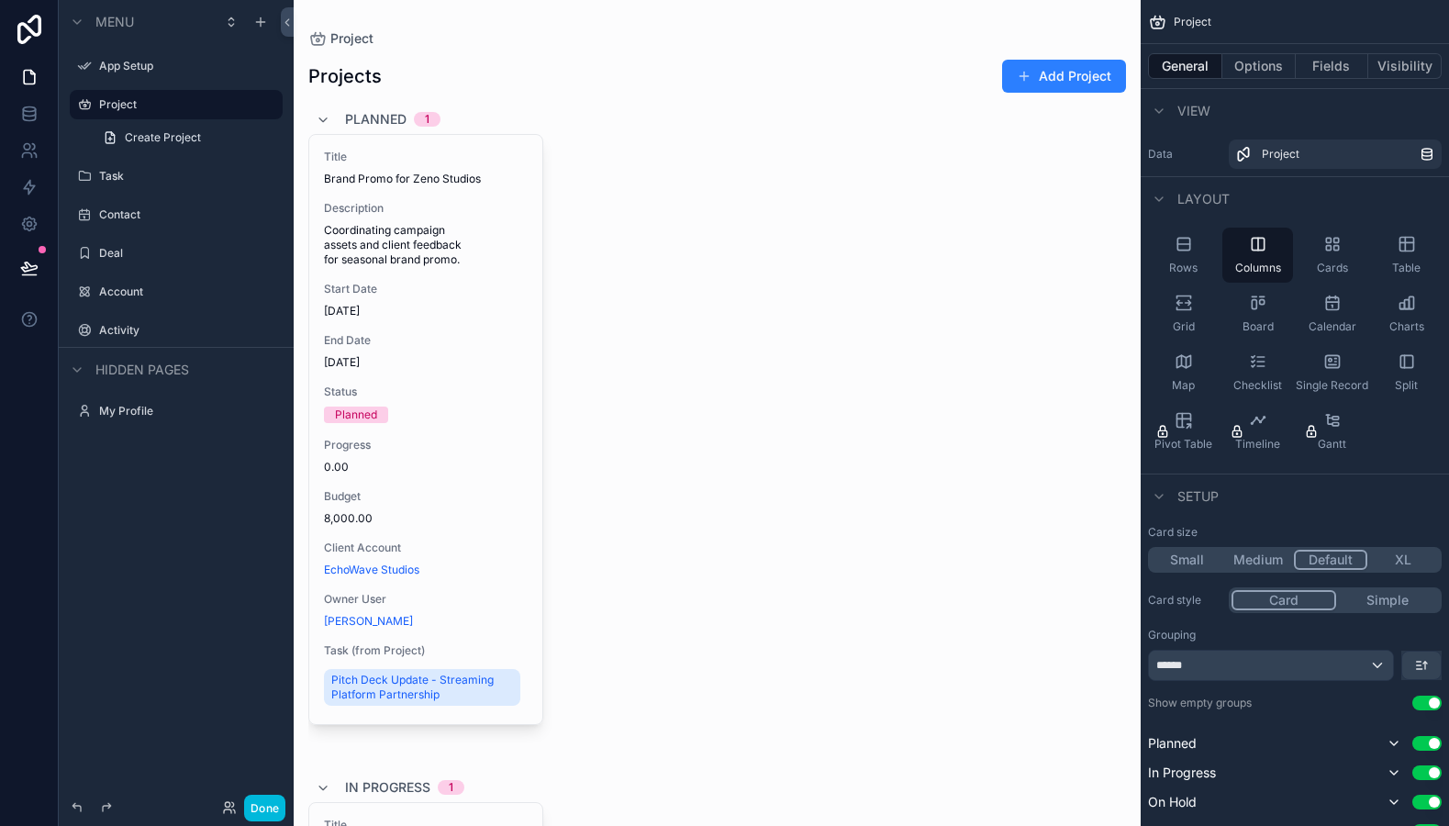
click at [1328, 240] on icon "scrollable content" at bounding box center [1332, 244] width 18 height 18
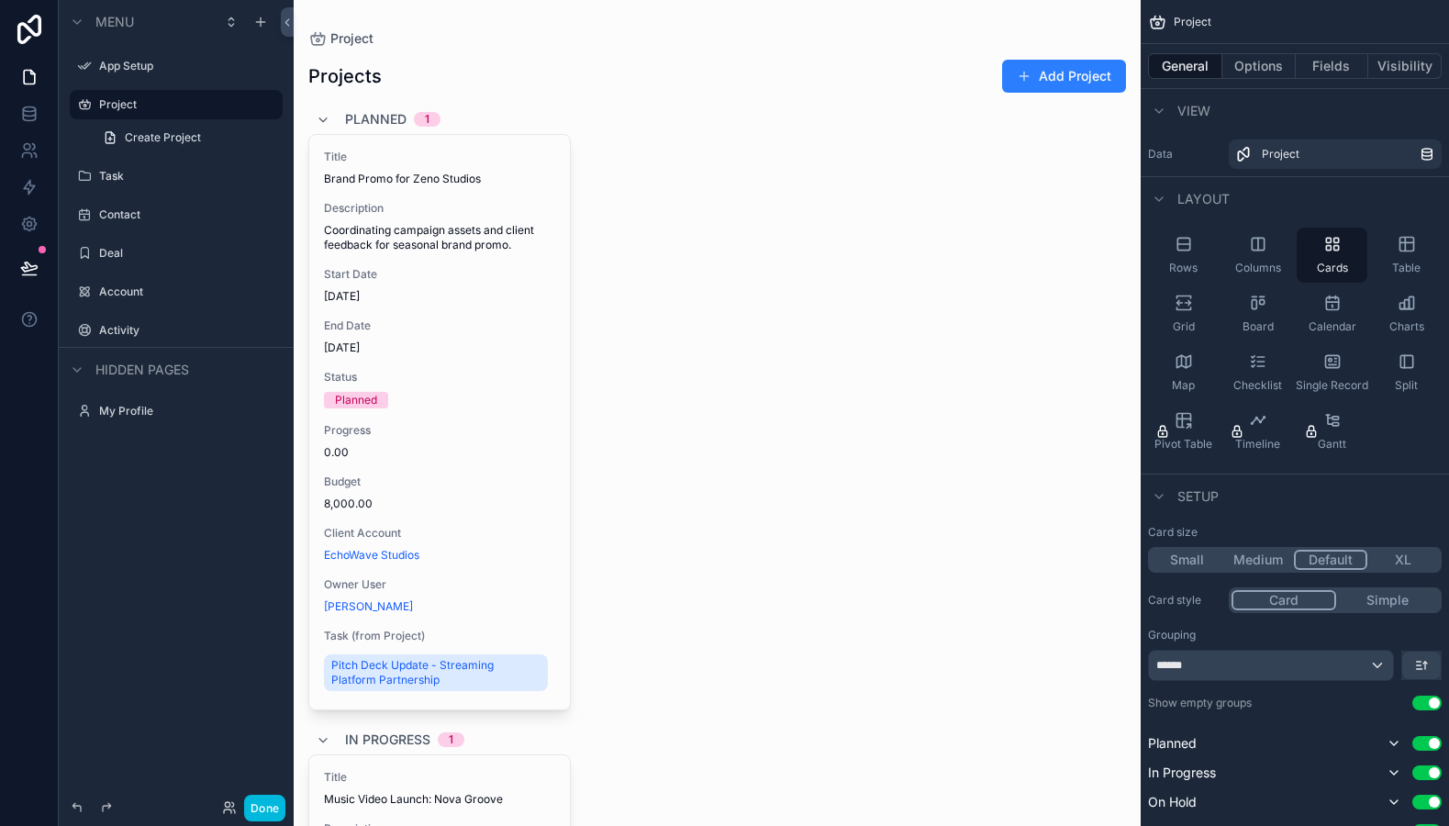
click at [1392, 250] on div "Table" at bounding box center [1406, 255] width 71 height 55
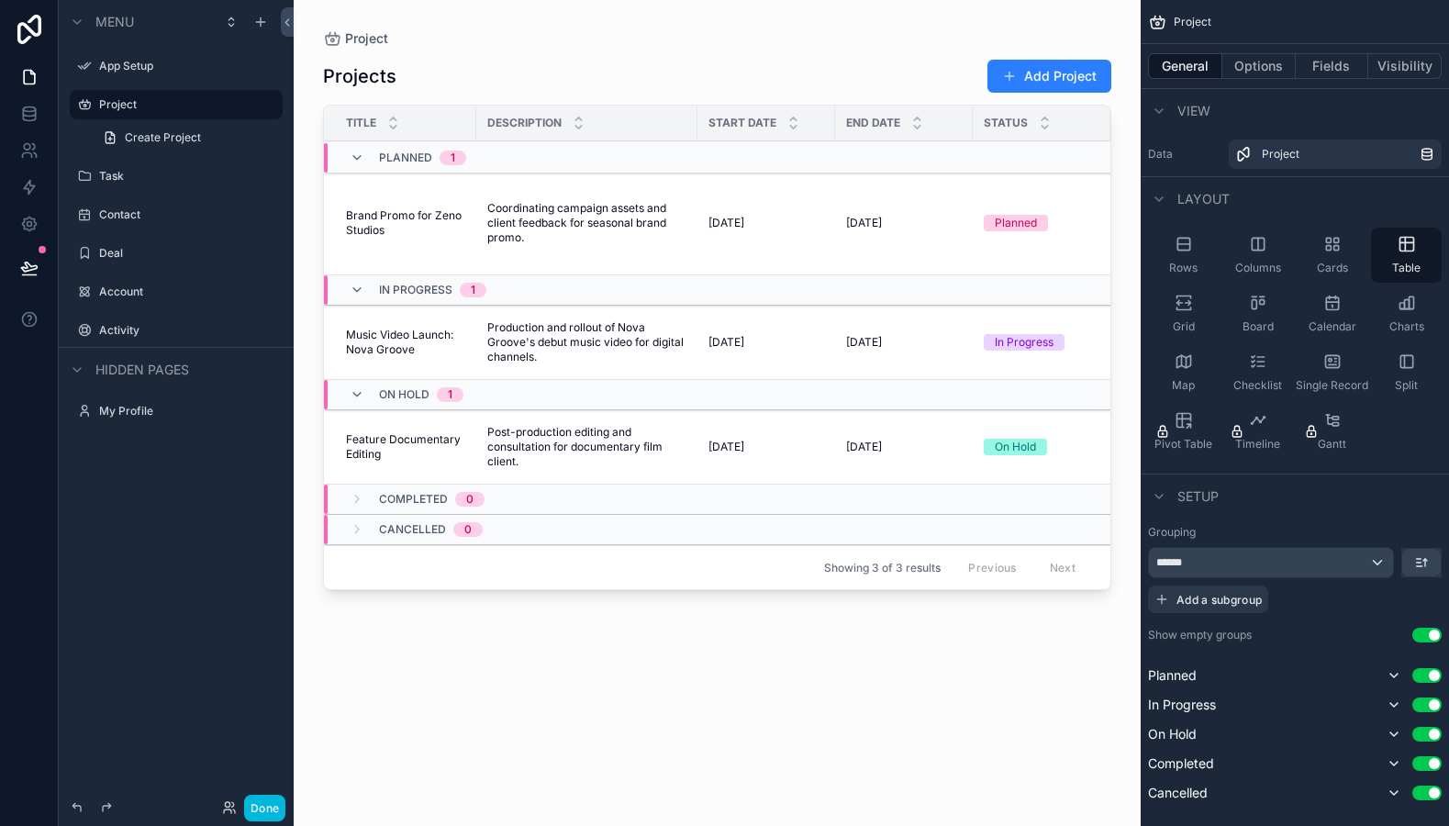
click at [1419, 304] on div "Charts" at bounding box center [1406, 313] width 71 height 55
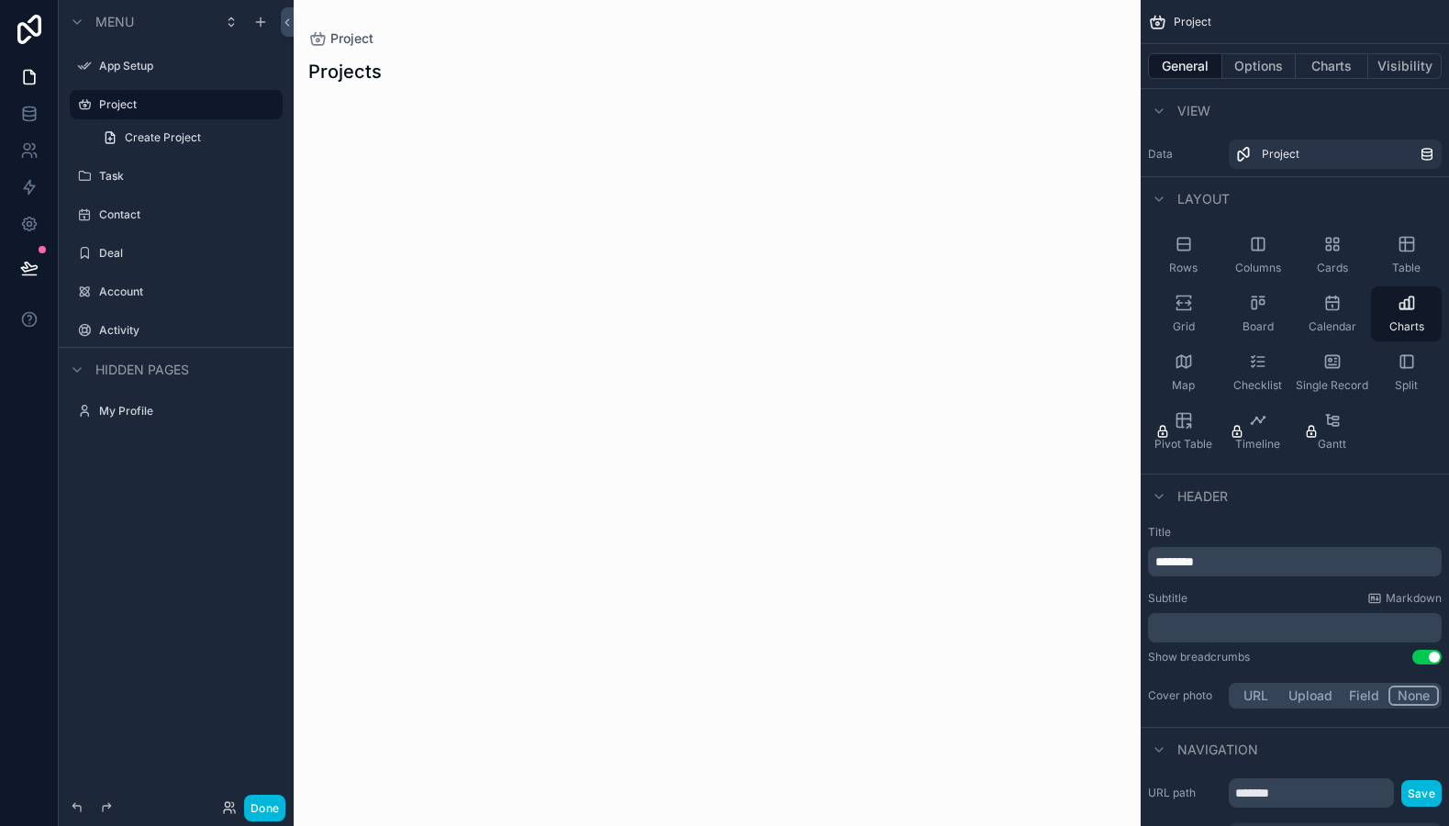
click at [1306, 378] on span "Single Record" at bounding box center [1332, 385] width 72 height 15
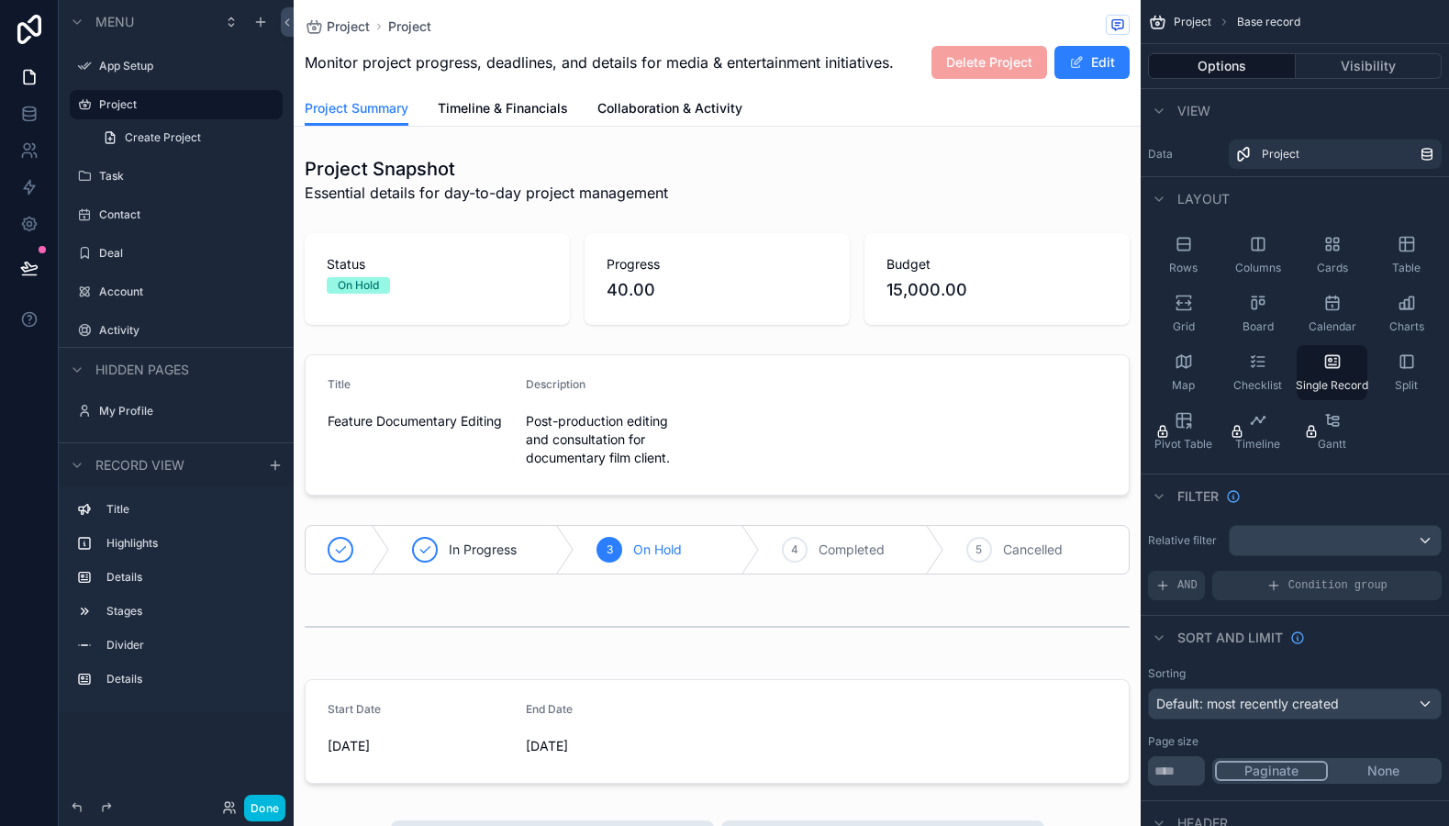
click at [1401, 360] on icon "scrollable content" at bounding box center [1406, 361] width 18 height 18
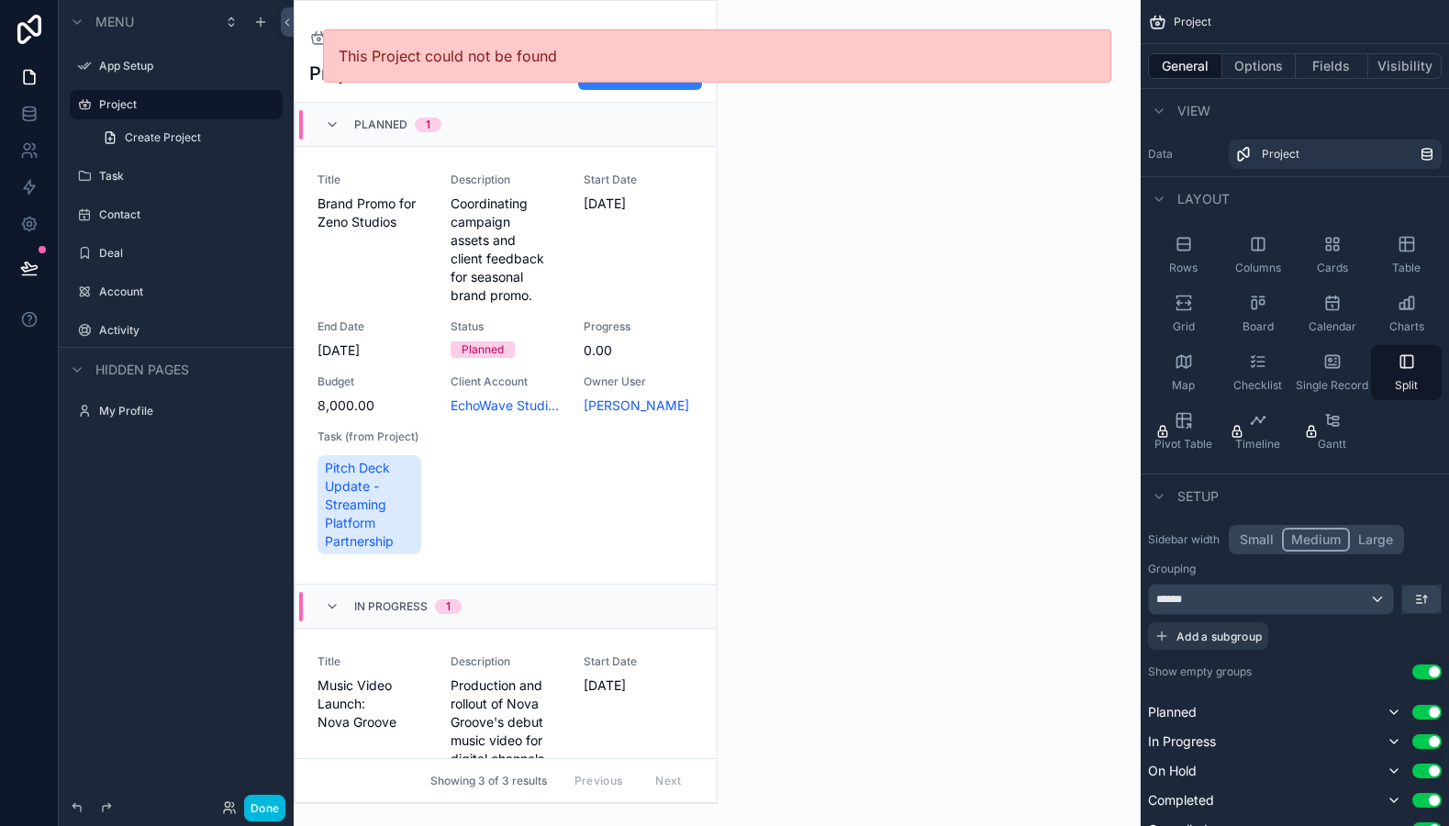
click at [1261, 372] on div "Checklist" at bounding box center [1257, 372] width 71 height 55
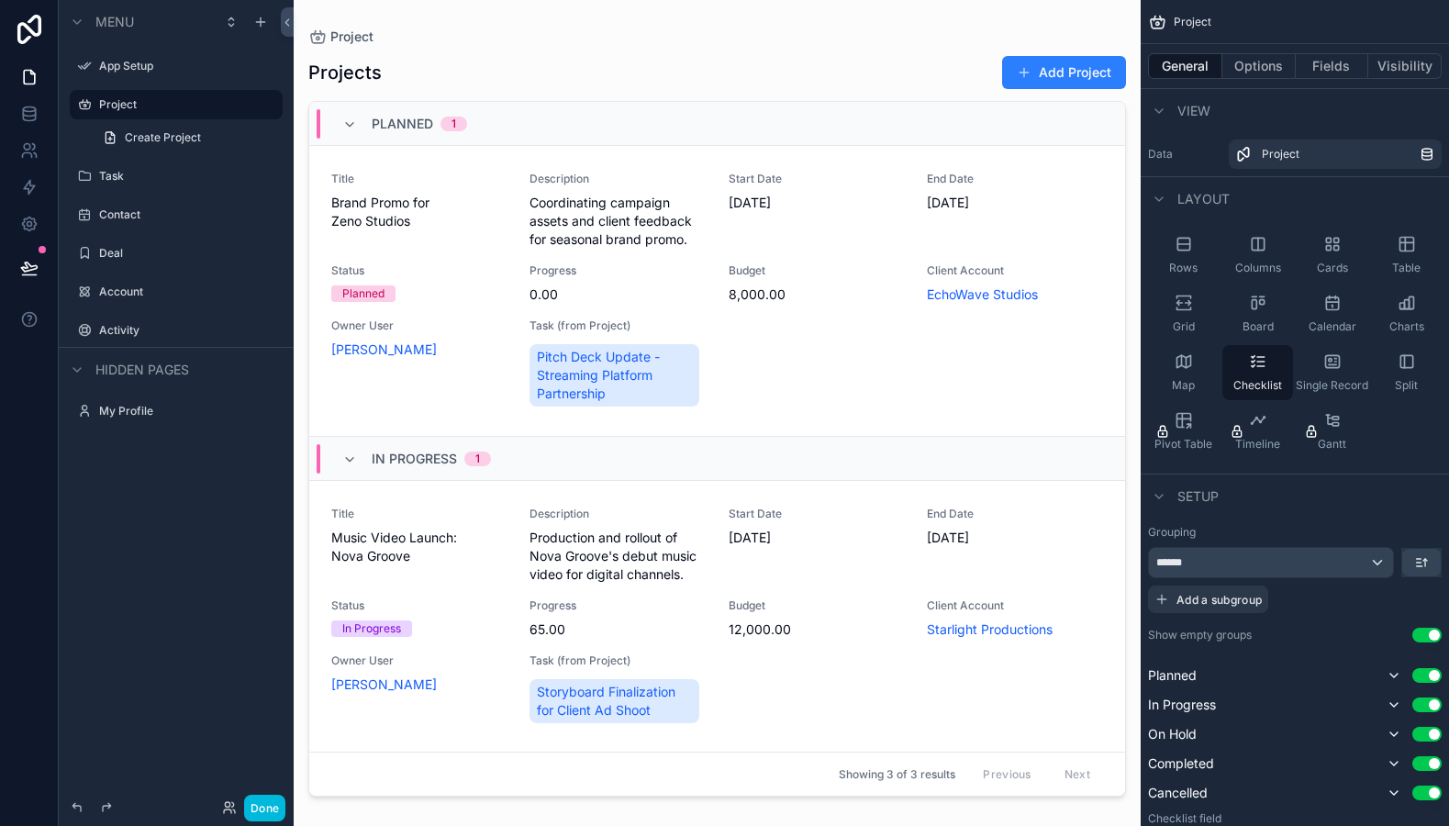
click at [1189, 379] on span "Map" at bounding box center [1183, 385] width 23 height 15
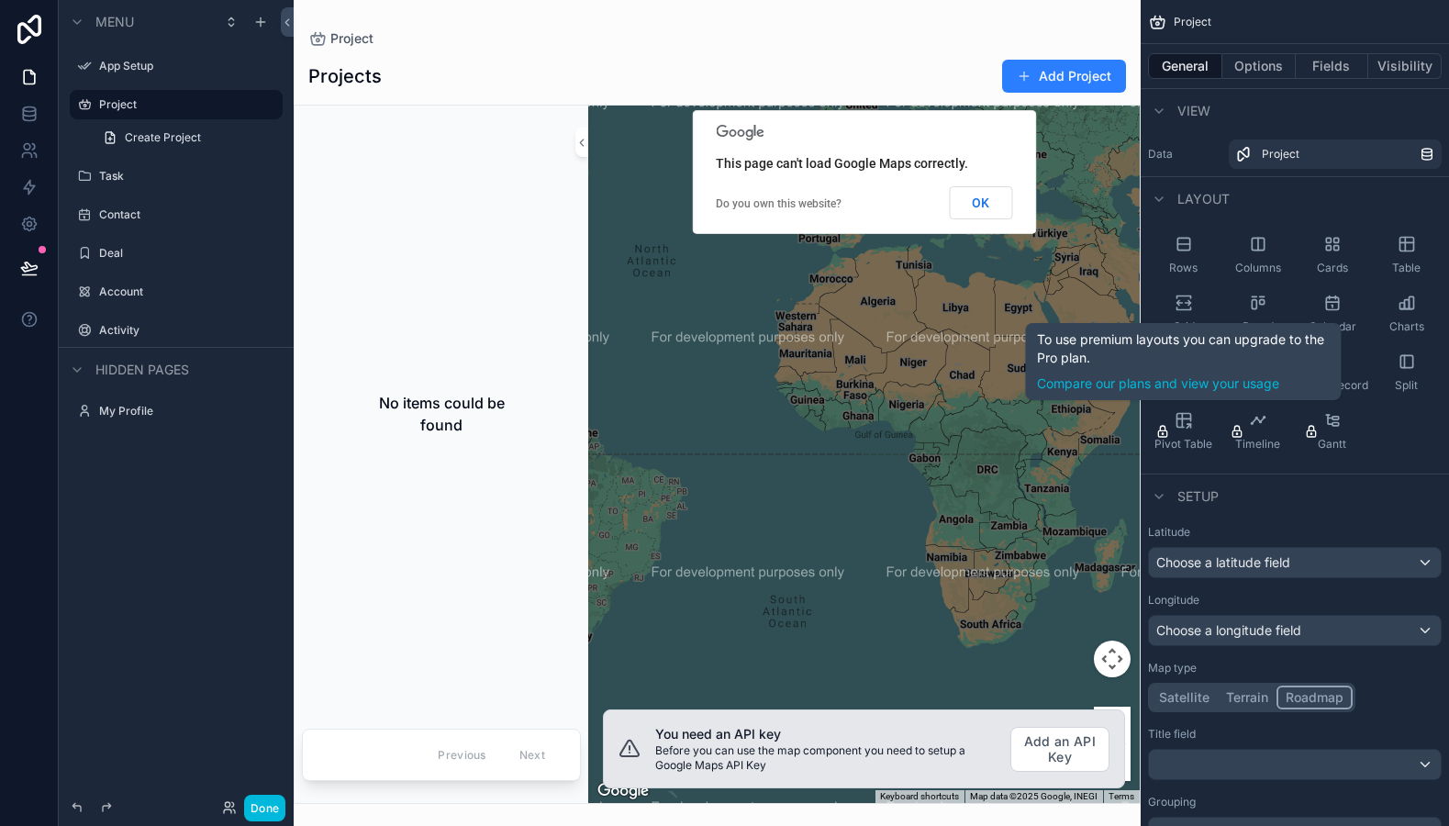
click at [1184, 421] on icon "scrollable content" at bounding box center [1183, 420] width 18 height 18
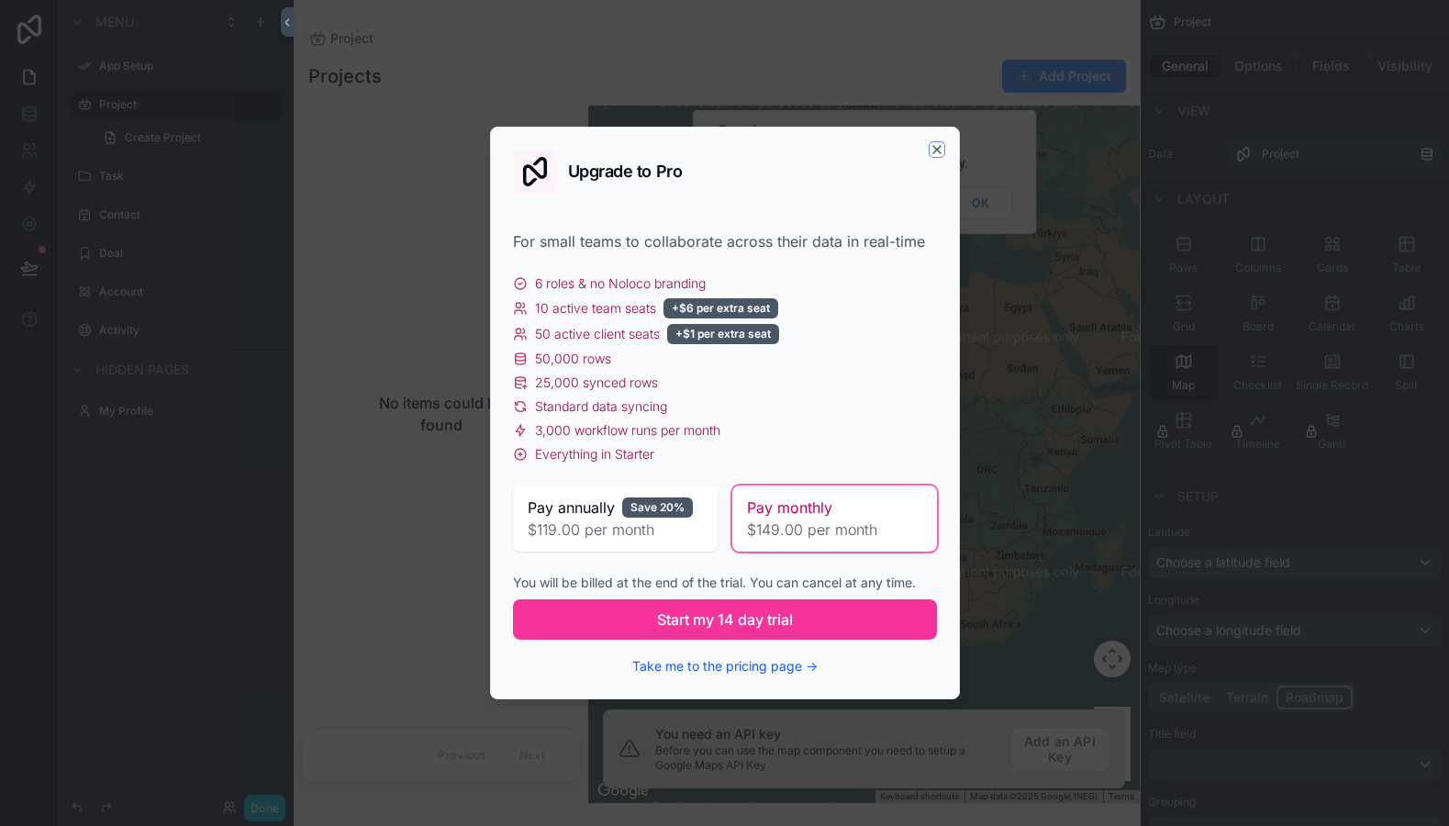
click at [935, 147] on icon "button" at bounding box center [936, 149] width 15 height 15
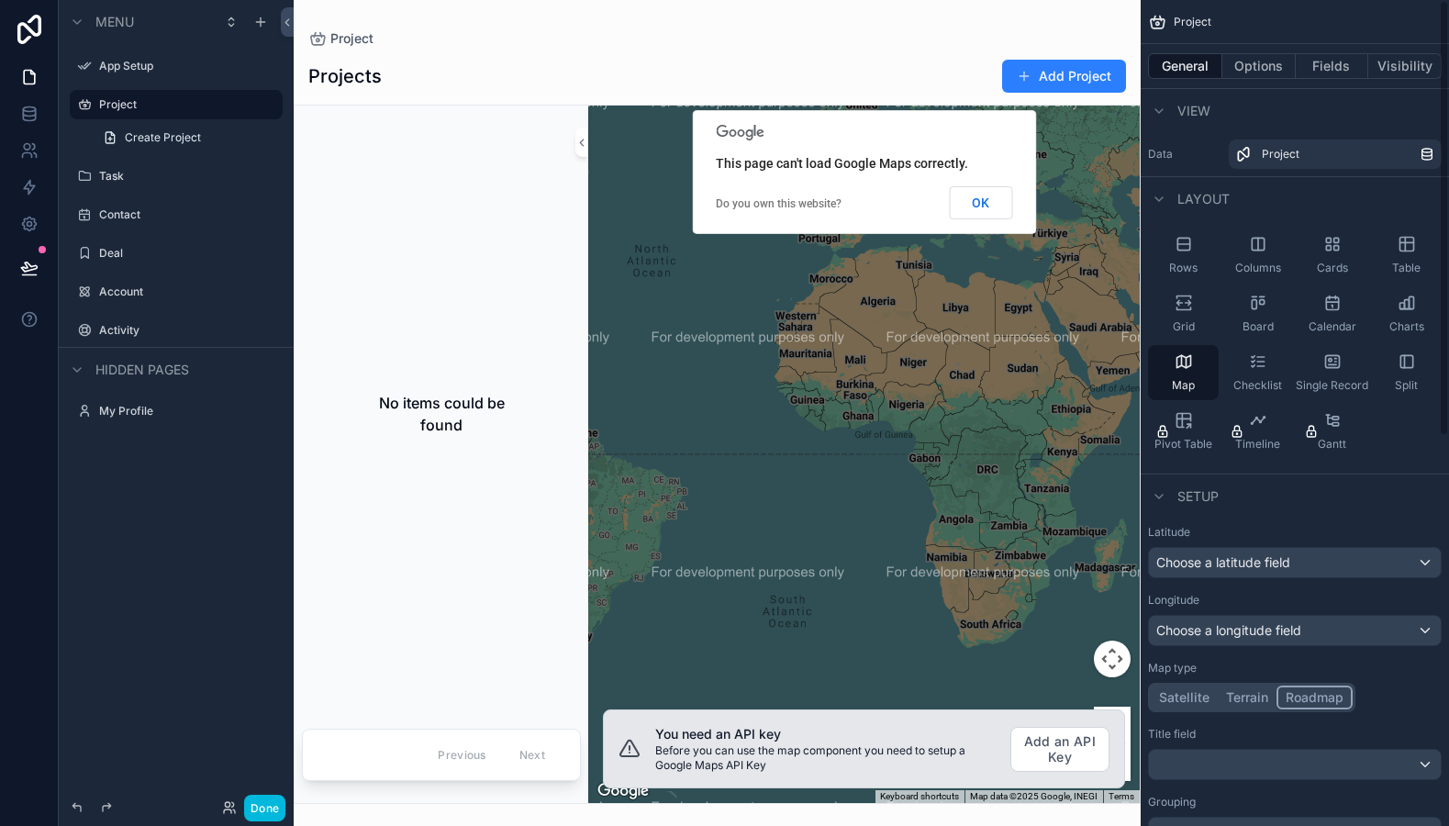
click at [1182, 258] on div "Rows" at bounding box center [1183, 255] width 71 height 55
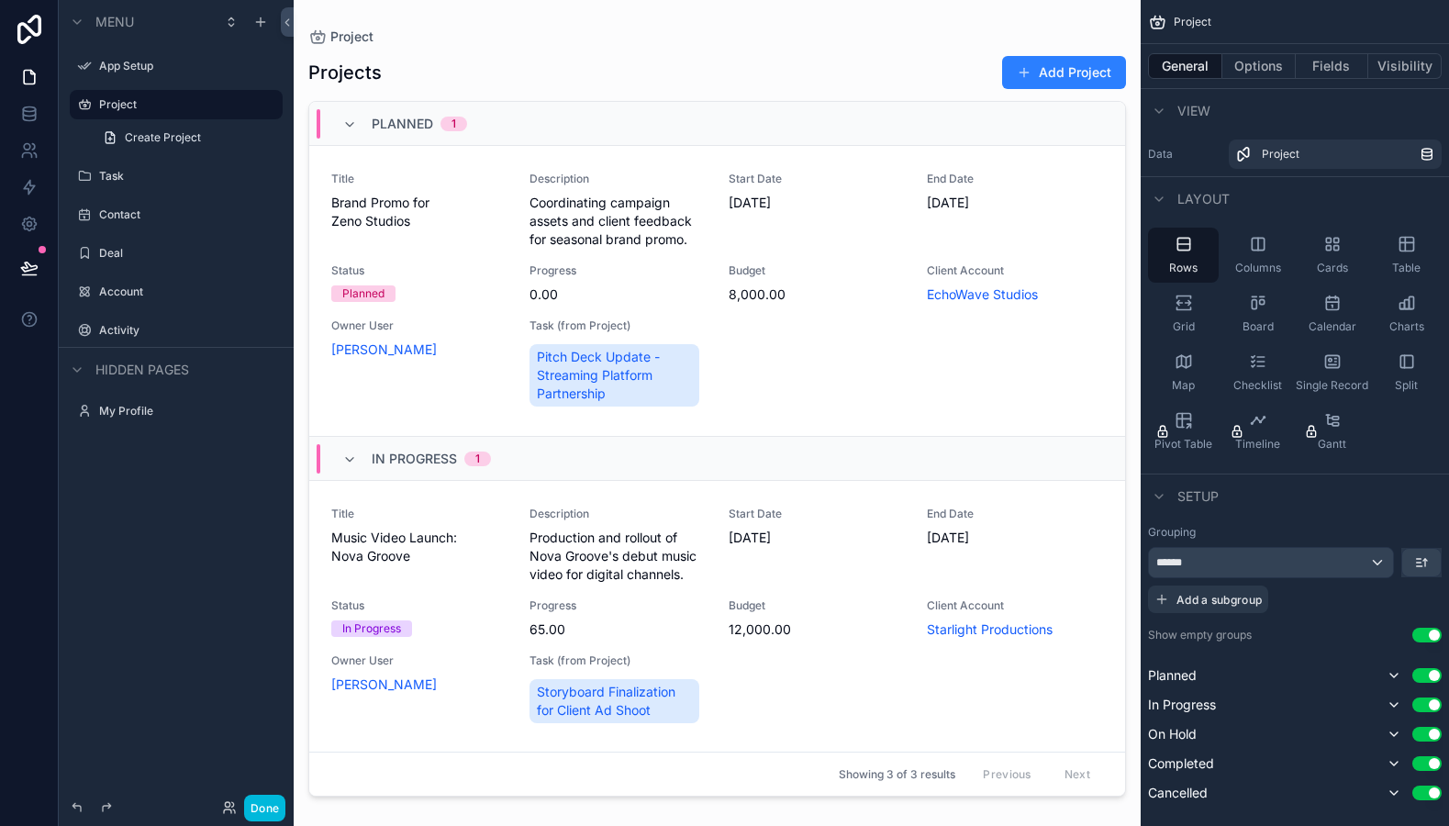
click at [1273, 245] on div "Columns" at bounding box center [1257, 255] width 71 height 55
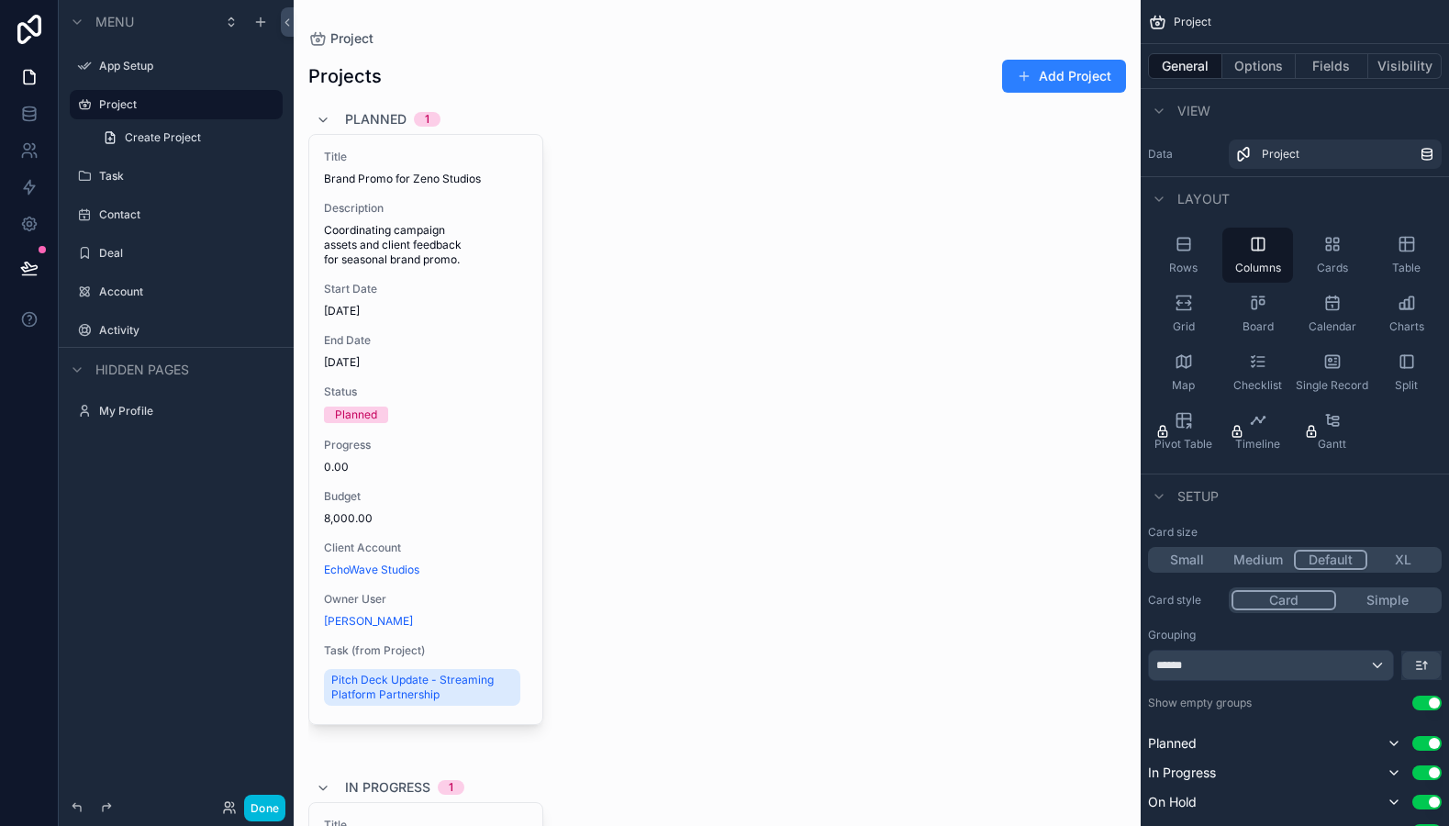
click at [1182, 245] on icon "scrollable content" at bounding box center [1183, 244] width 18 height 18
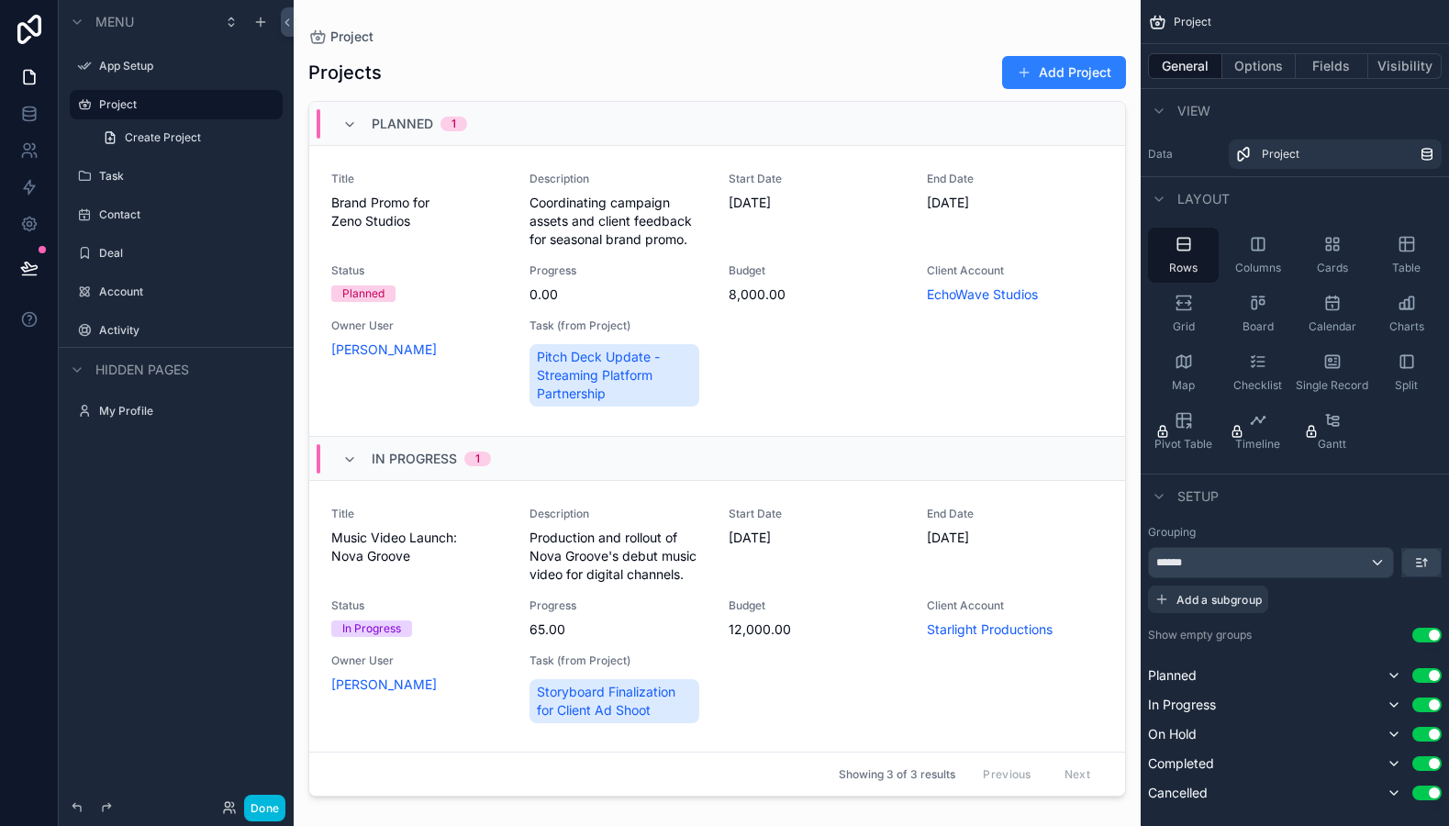
click at [1341, 252] on icon "scrollable content" at bounding box center [1332, 244] width 18 height 18
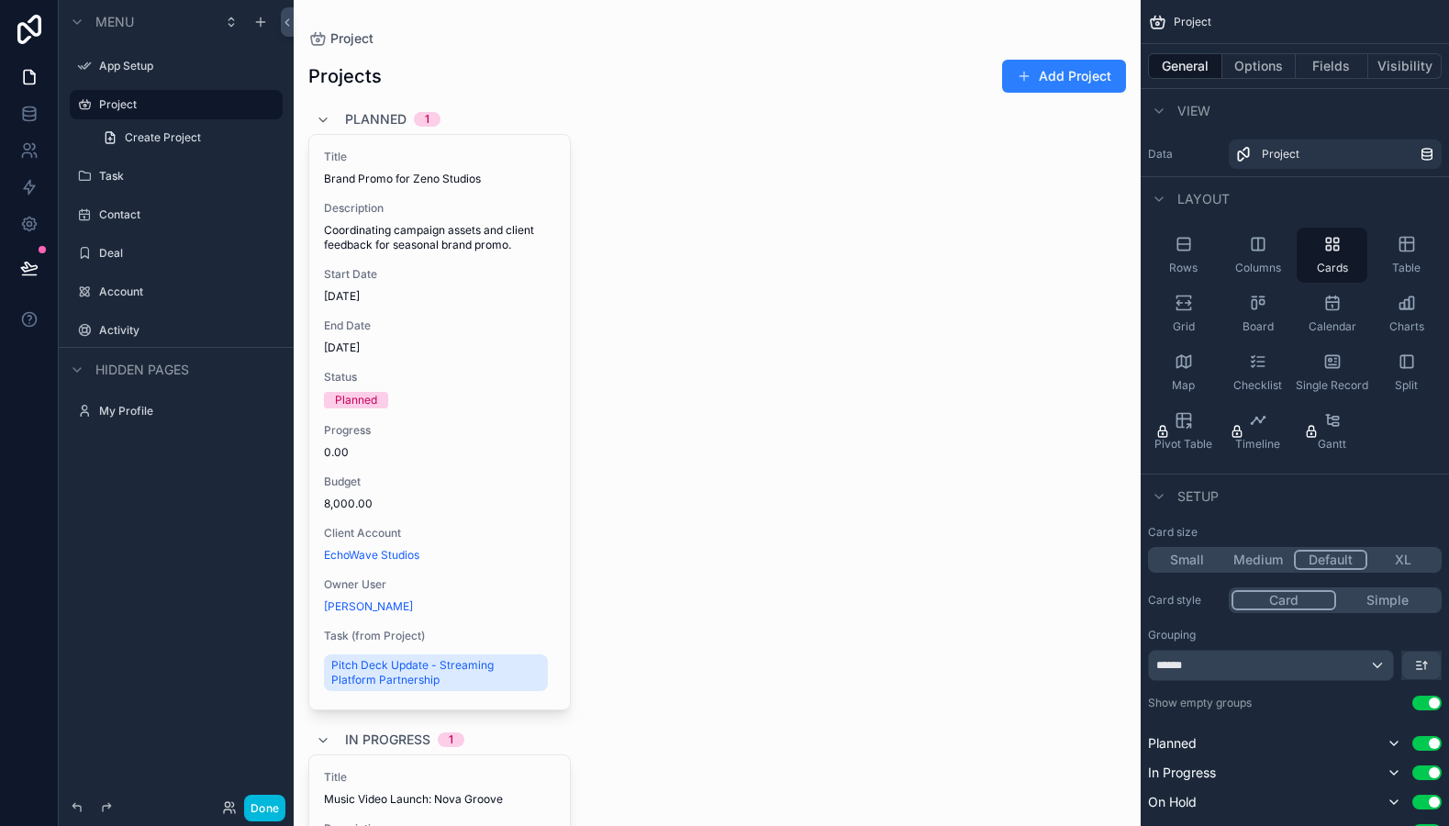
click at [1407, 263] on span "Table" at bounding box center [1406, 268] width 28 height 15
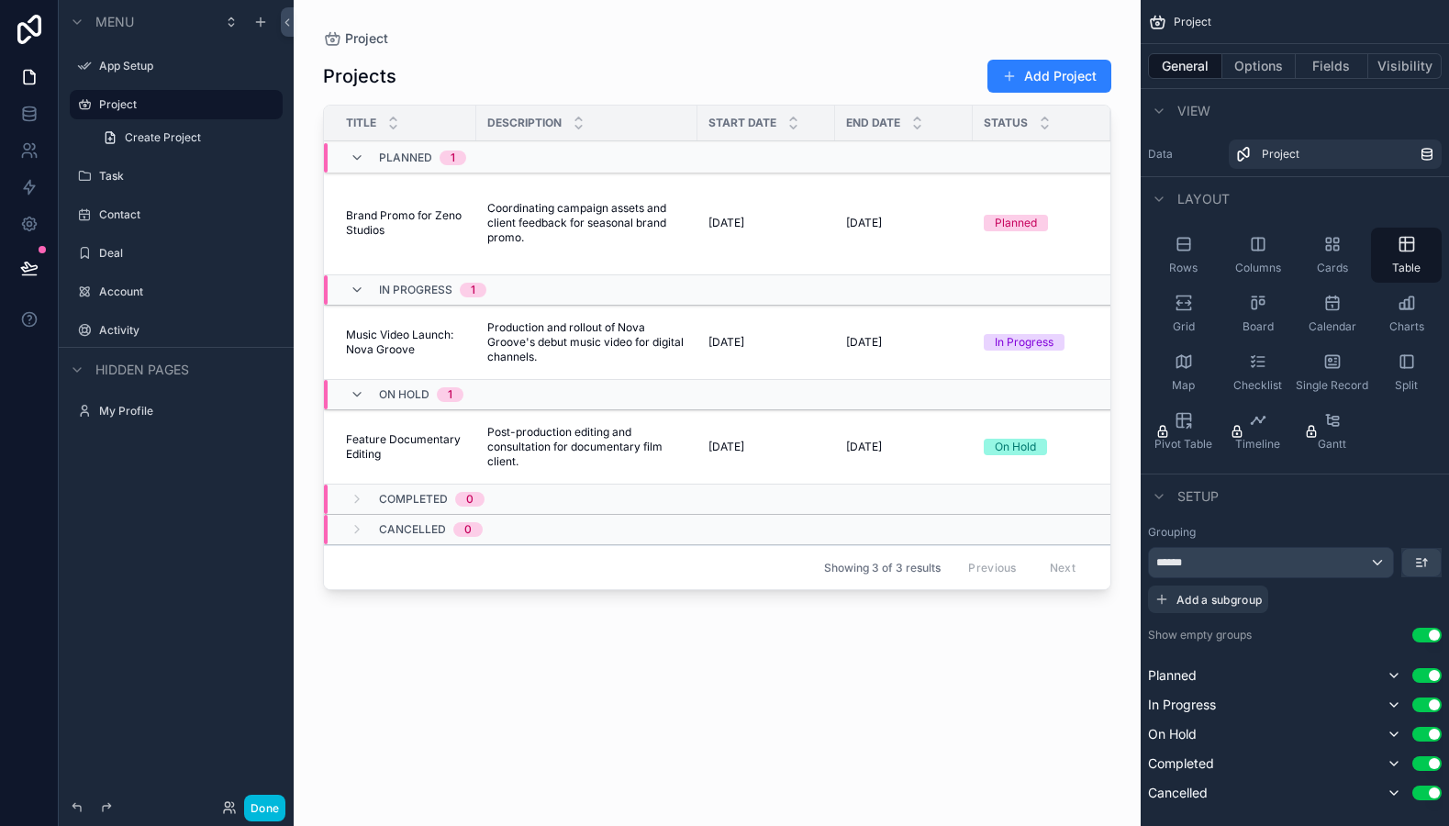
click at [150, 180] on label "Task" at bounding box center [185, 176] width 172 height 15
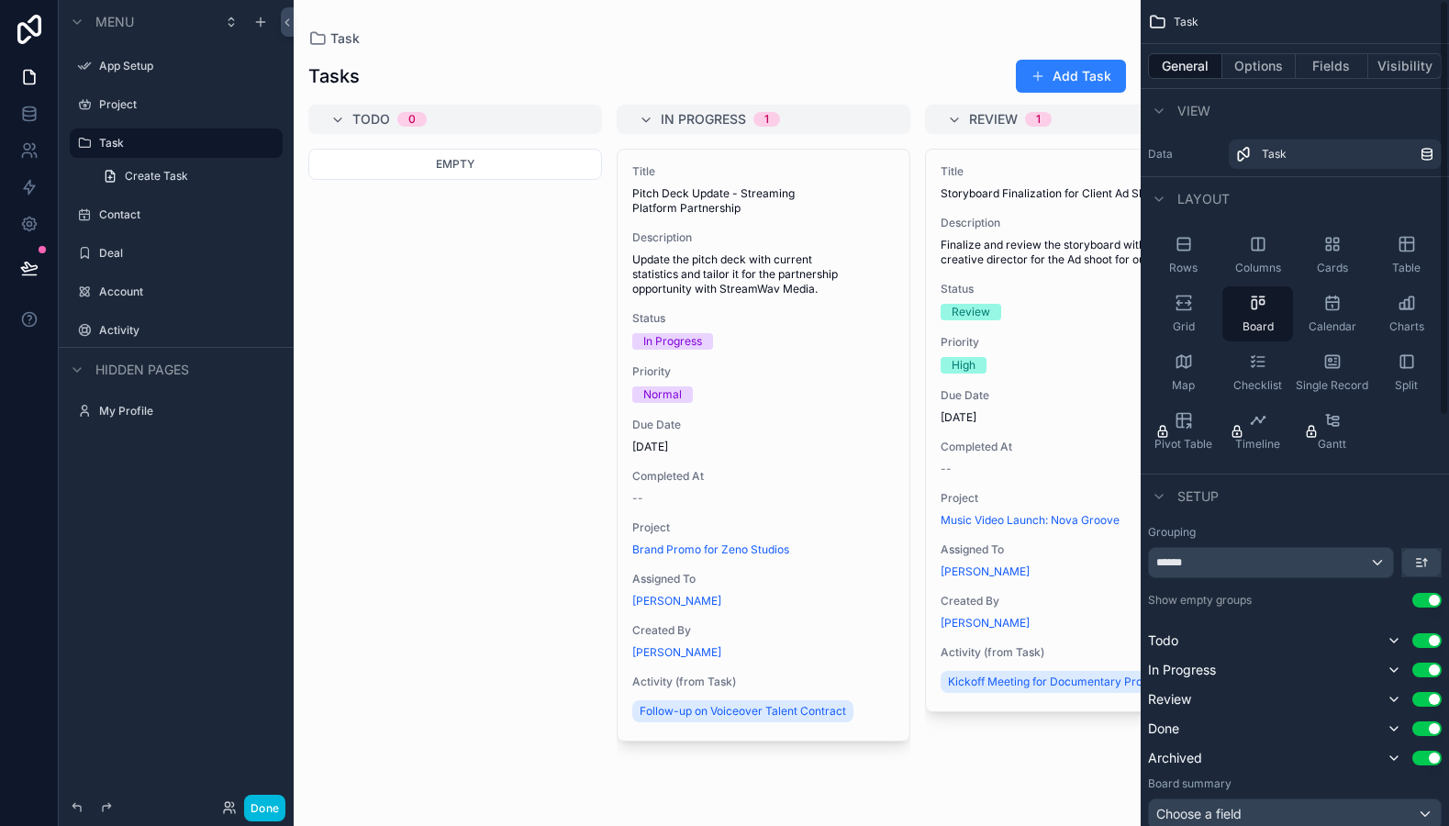
click at [1256, 263] on span "Columns" at bounding box center [1258, 268] width 46 height 15
